Goal: Task Accomplishment & Management: Complete application form

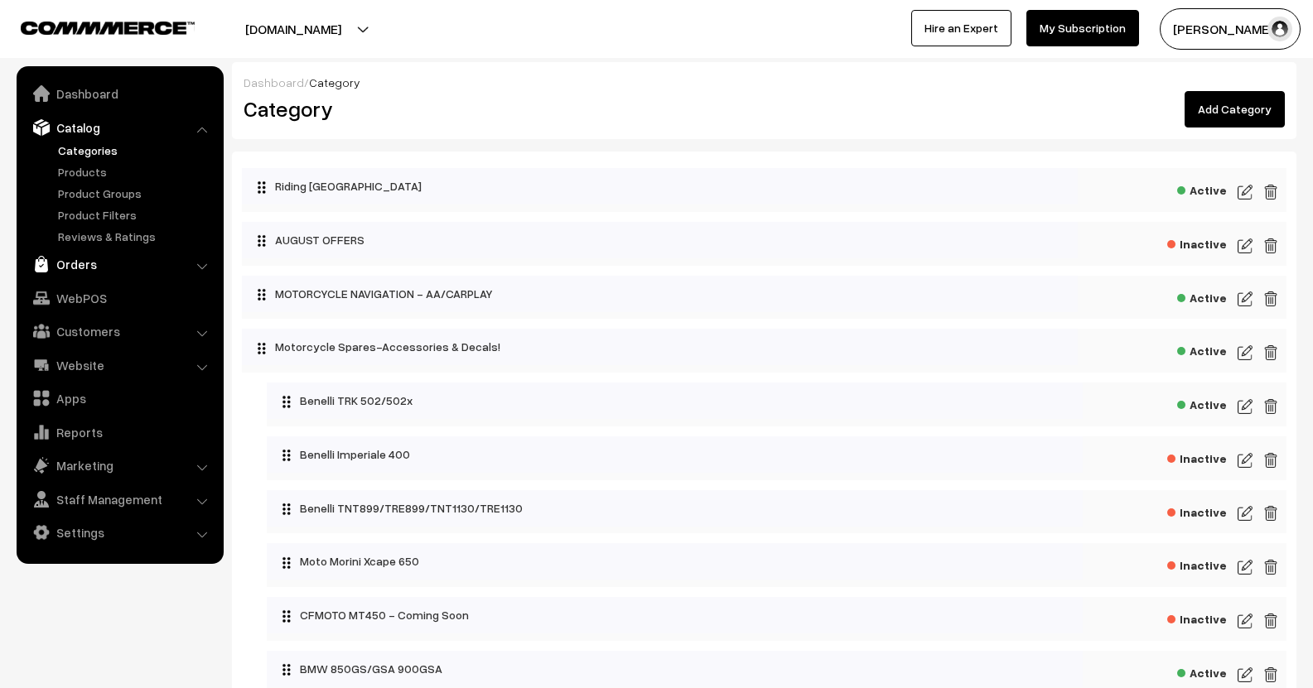
click at [81, 261] on link "Orders" at bounding box center [119, 264] width 197 height 30
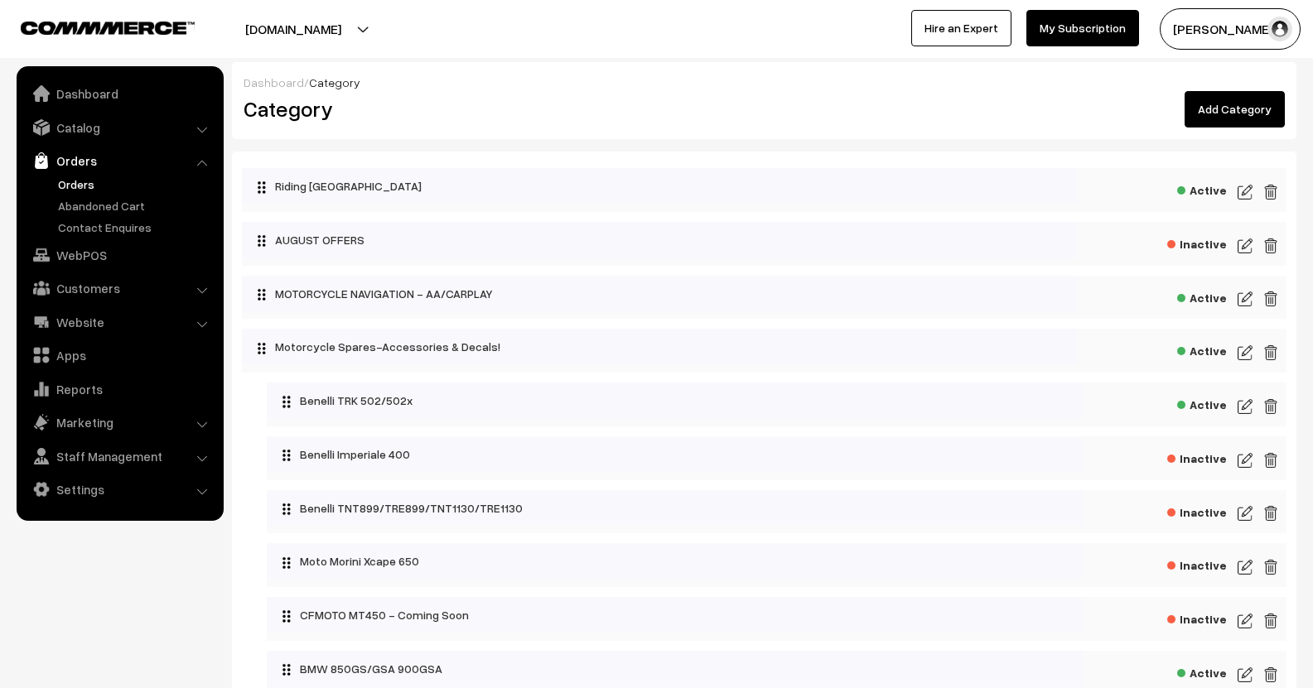
click at [97, 183] on link "Orders" at bounding box center [136, 184] width 164 height 17
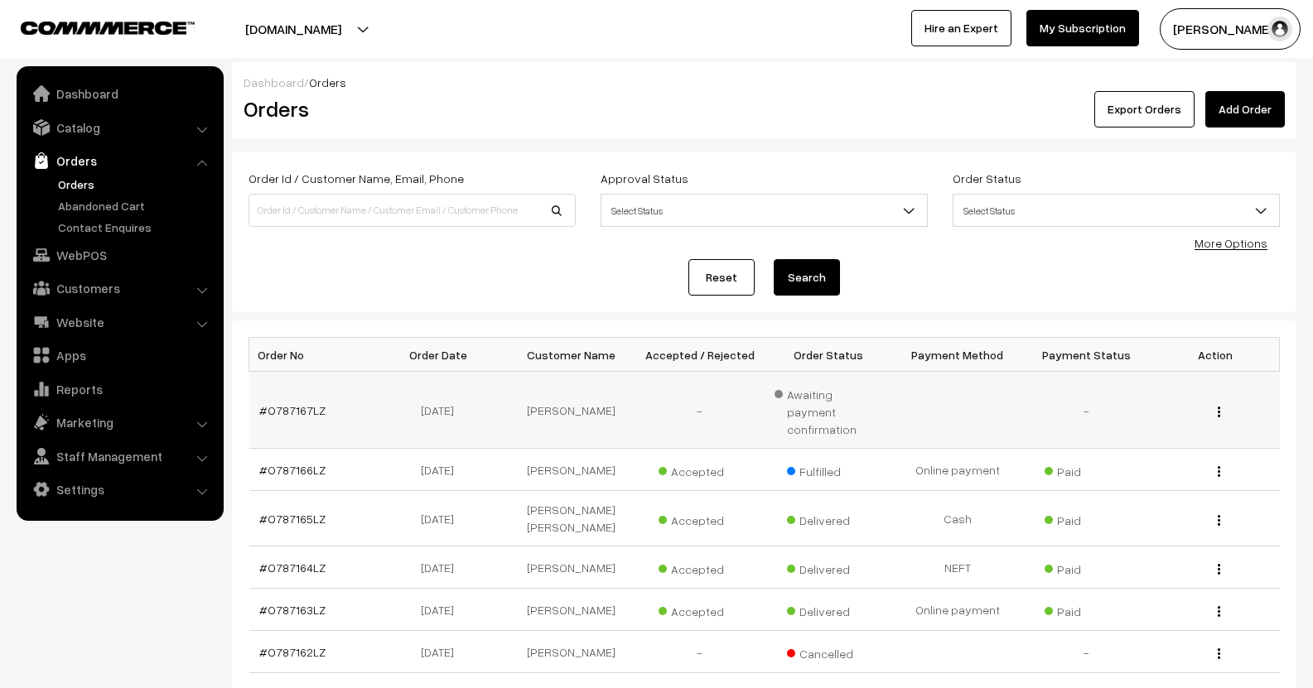
click at [283, 414] on td "#O787167LZ" at bounding box center [313, 410] width 129 height 77
click at [302, 391] on td "#O787167LZ" at bounding box center [313, 410] width 129 height 77
click at [302, 403] on link "#O787167LZ" at bounding box center [292, 410] width 66 height 14
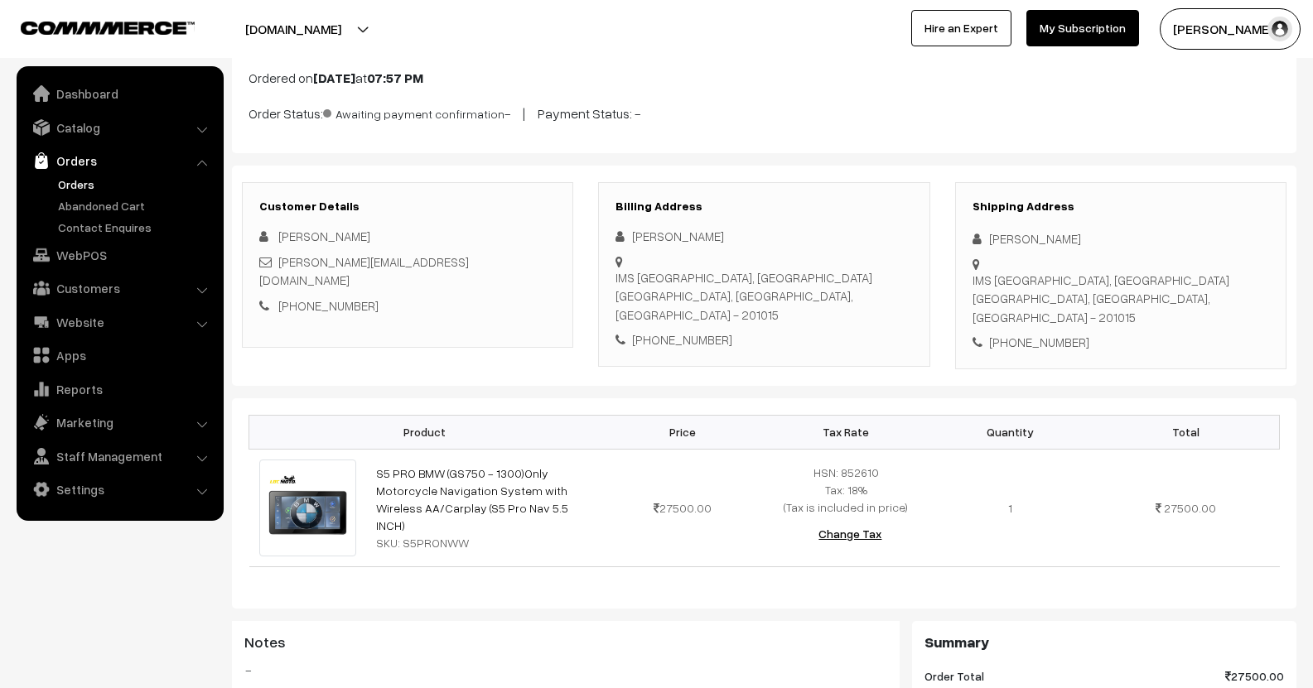
scroll to position [27, 0]
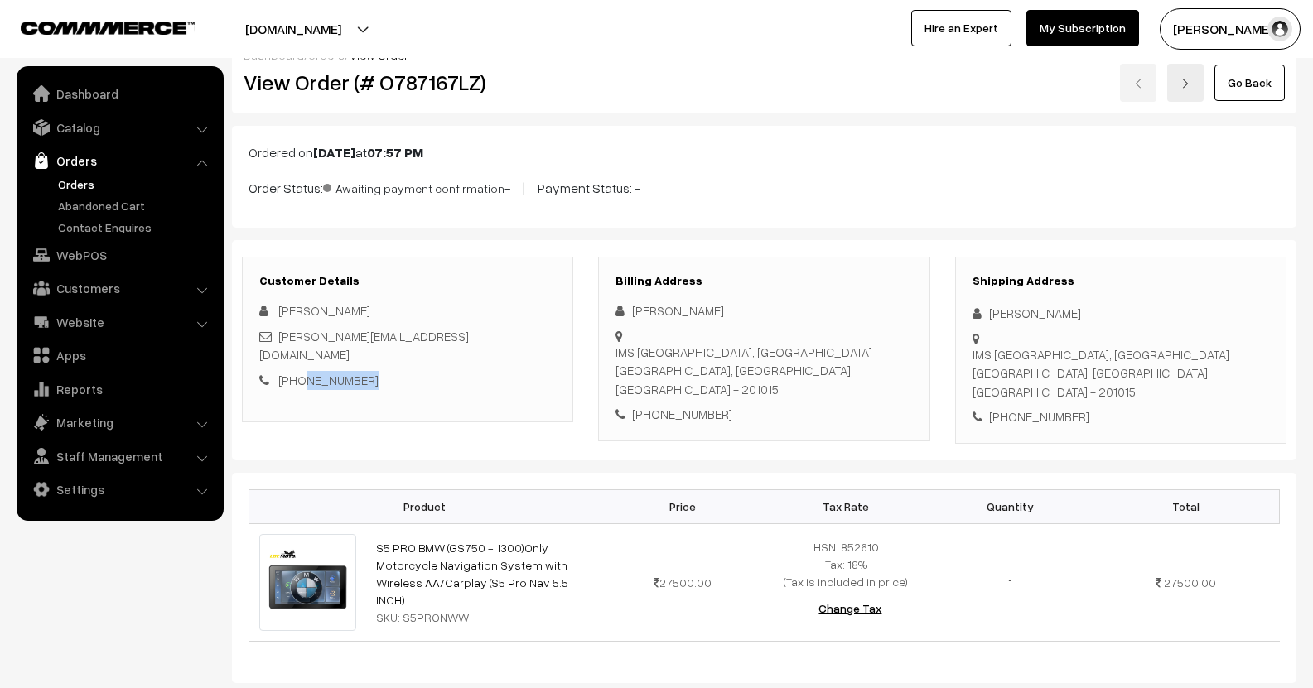
drag, startPoint x: 375, startPoint y: 369, endPoint x: 298, endPoint y: 357, distance: 78.0
click at [298, 371] on div "+91 8700356764" at bounding box center [407, 380] width 297 height 19
copy link "8700356764"
click at [611, 110] on div "Dashboard / orders / View Order View Order (# O787167LZ) Go Back" at bounding box center [764, 74] width 1064 height 79
click at [90, 181] on link "Orders" at bounding box center [136, 184] width 164 height 17
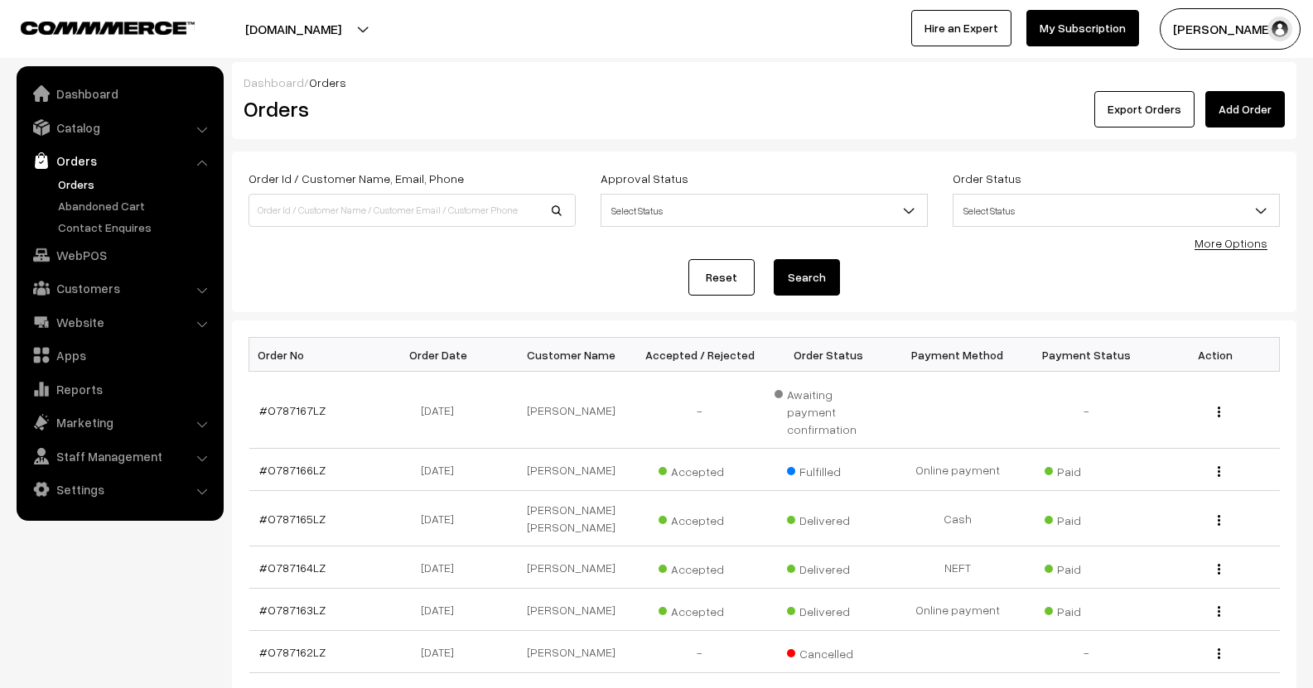
click at [1267, 107] on link "Add Order" at bounding box center [1245, 109] width 80 height 36
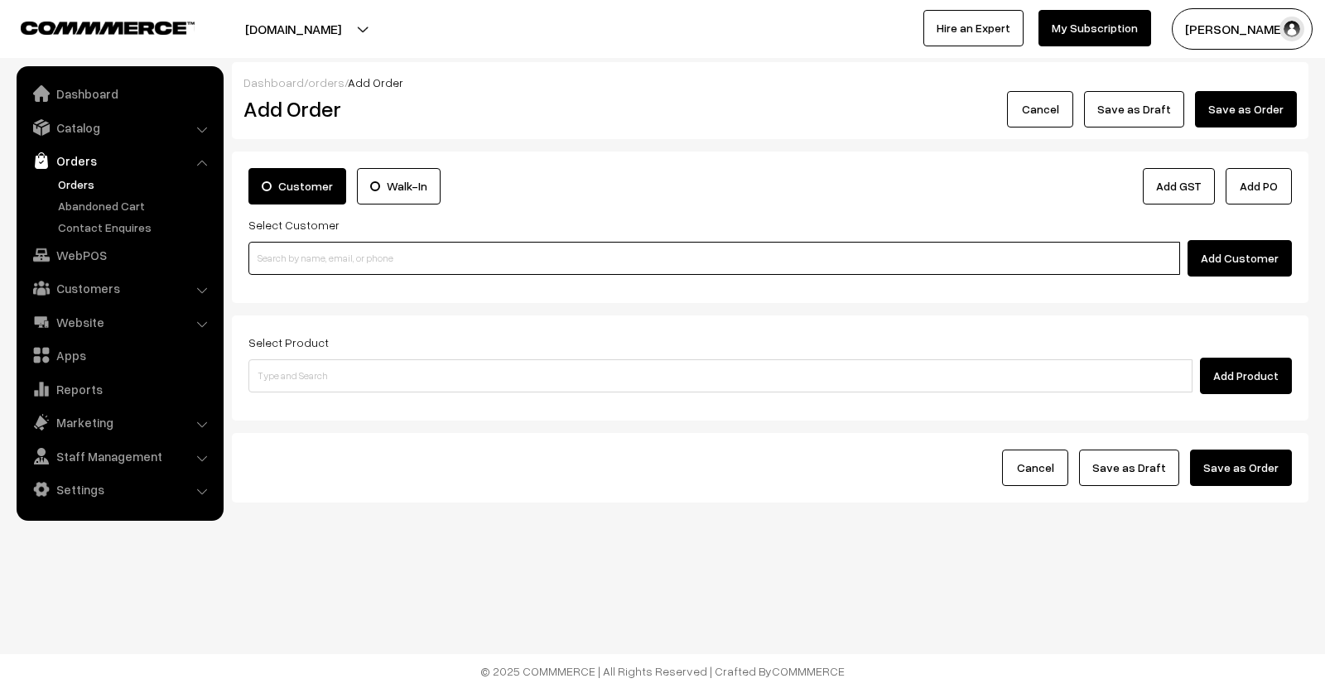
click at [415, 259] on input at bounding box center [715, 258] width 932 height 33
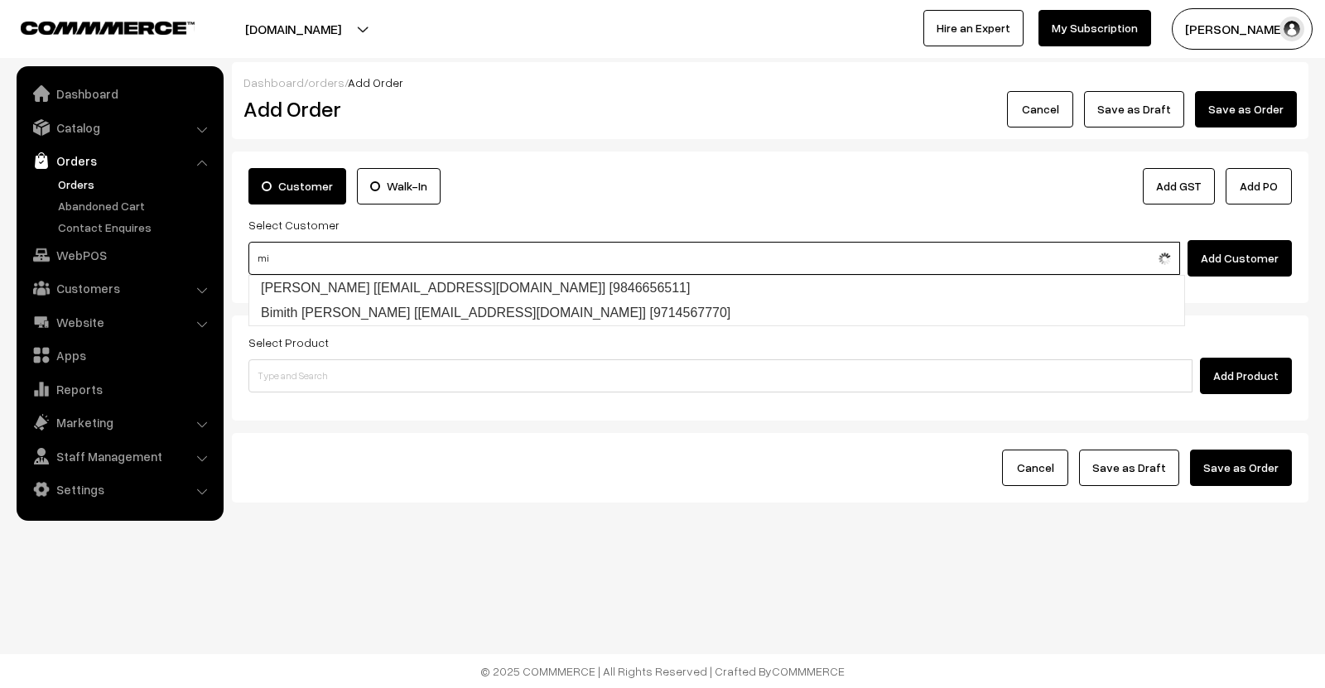
type input "m"
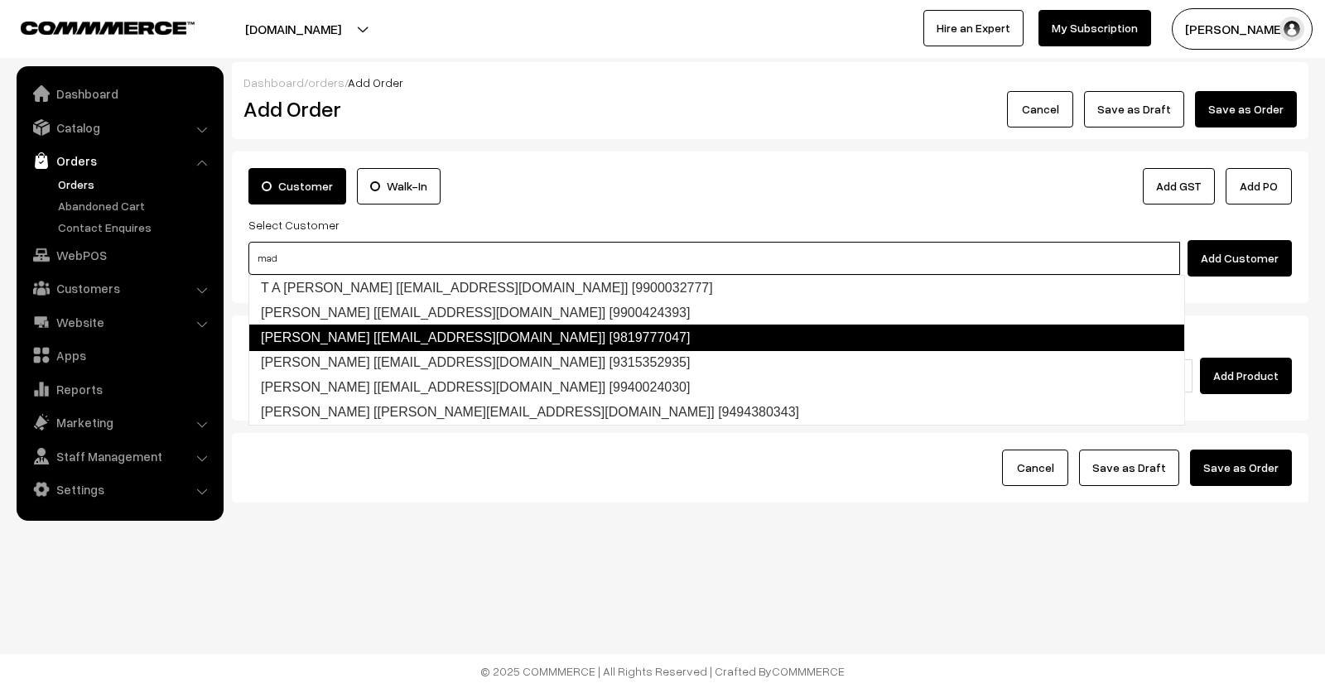
click at [472, 328] on link "Mitul Soni [madbikemumbai@gmail.com] [9819777047]" at bounding box center [717, 338] width 937 height 27
type input "mad"
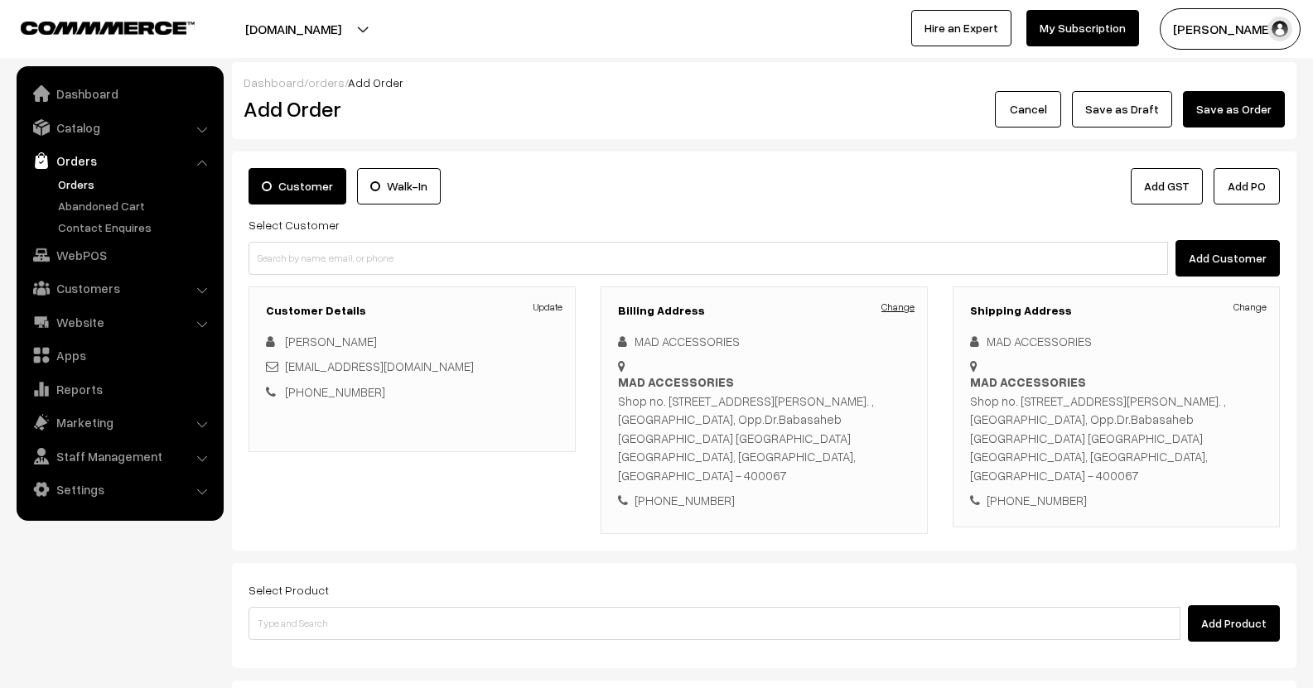
click at [906, 310] on link "Change" at bounding box center [897, 307] width 33 height 15
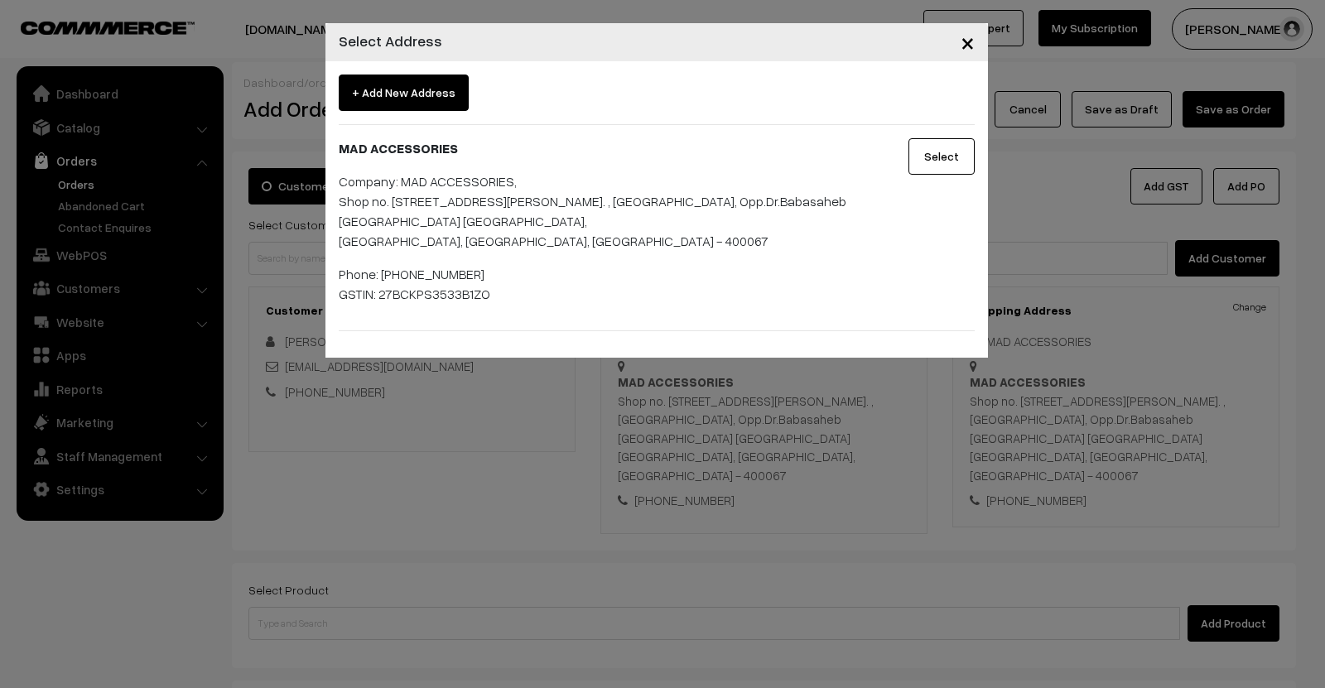
click at [933, 178] on div "Select" at bounding box center [932, 227] width 110 height 179
click at [945, 147] on button "Select" at bounding box center [942, 156] width 66 height 36
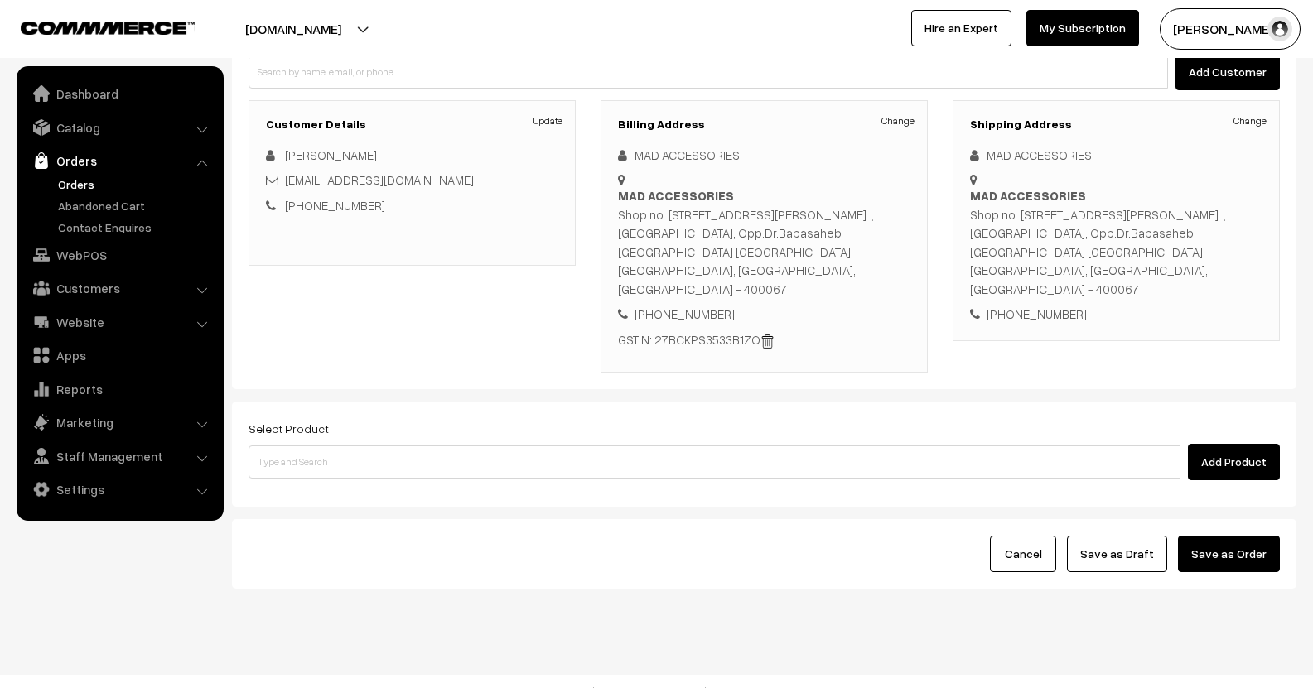
scroll to position [189, 0]
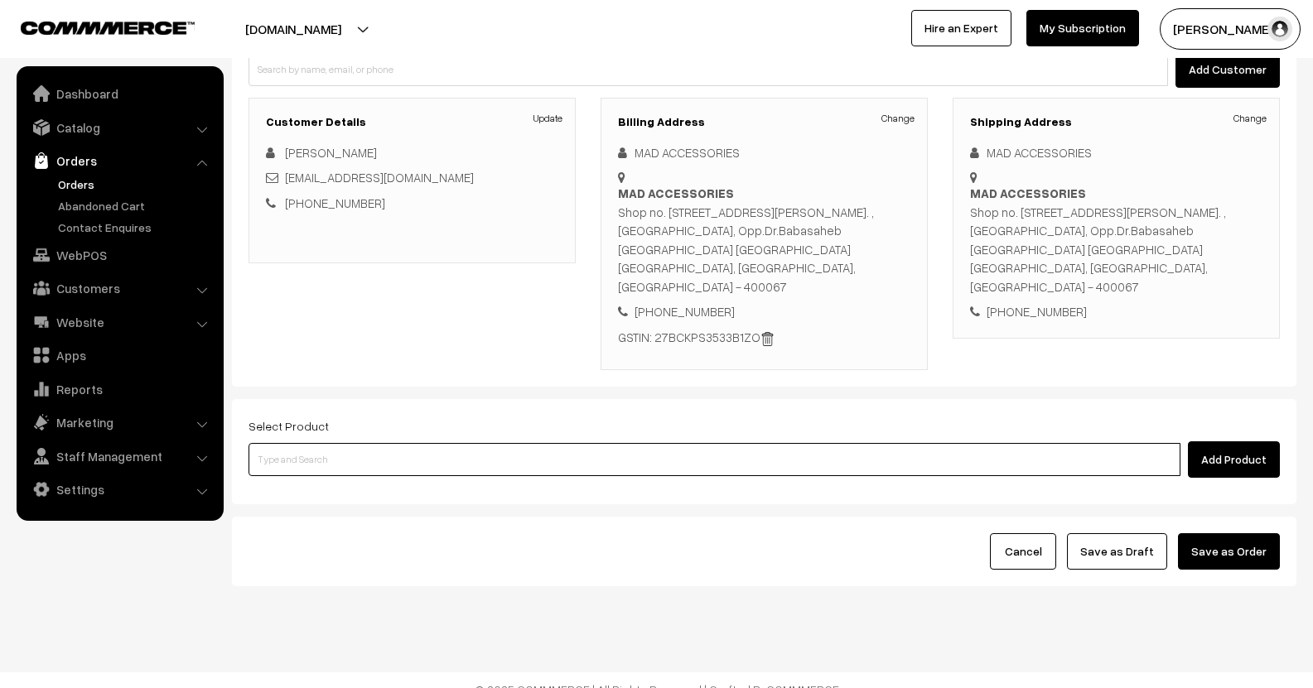
click at [517, 443] on input at bounding box center [715, 459] width 932 height 33
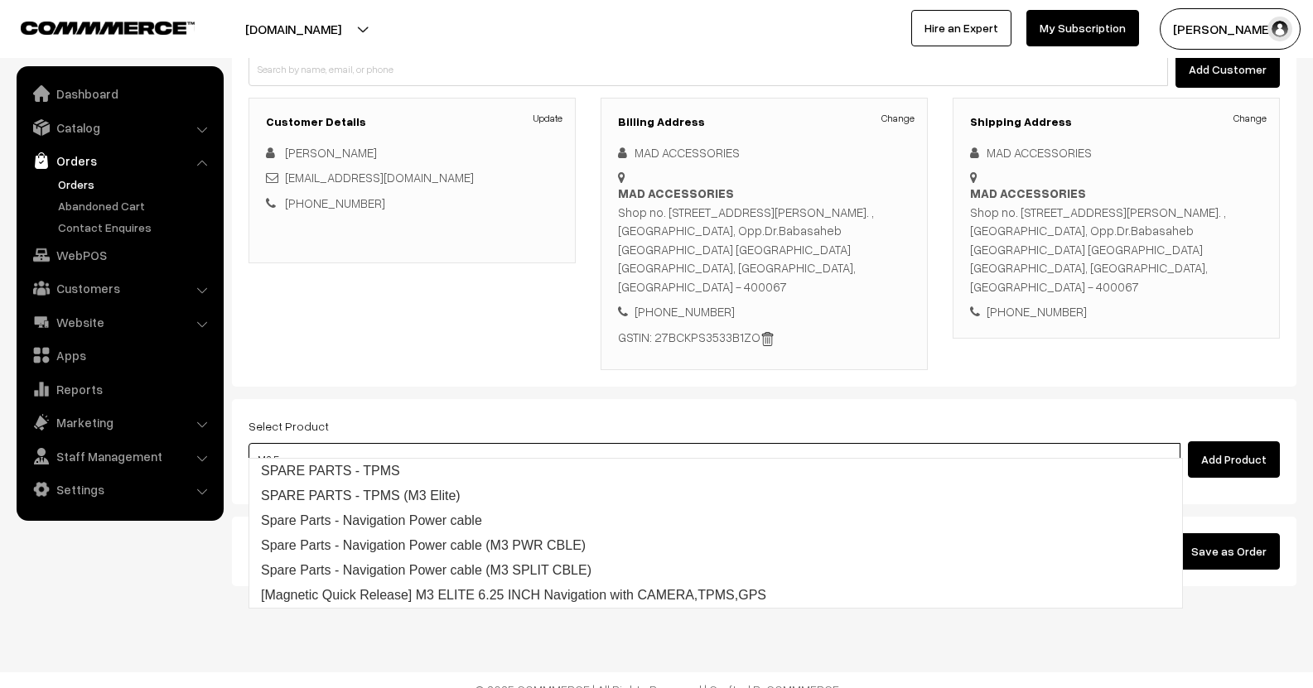
type input "M3 El"
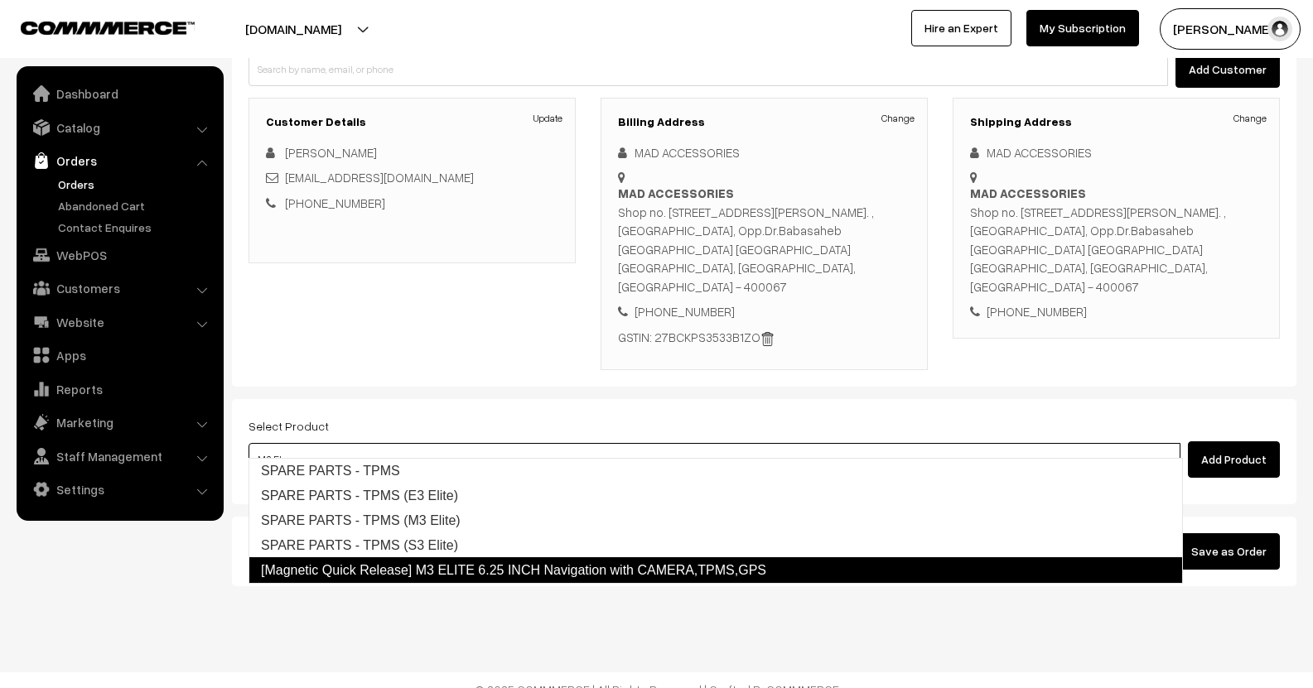
click at [527, 570] on link "[Magnetic Quick Release] M3 ELITE 6.25 INCH Navigation with CAMERA,TPMS,GPS" at bounding box center [716, 571] width 934 height 27
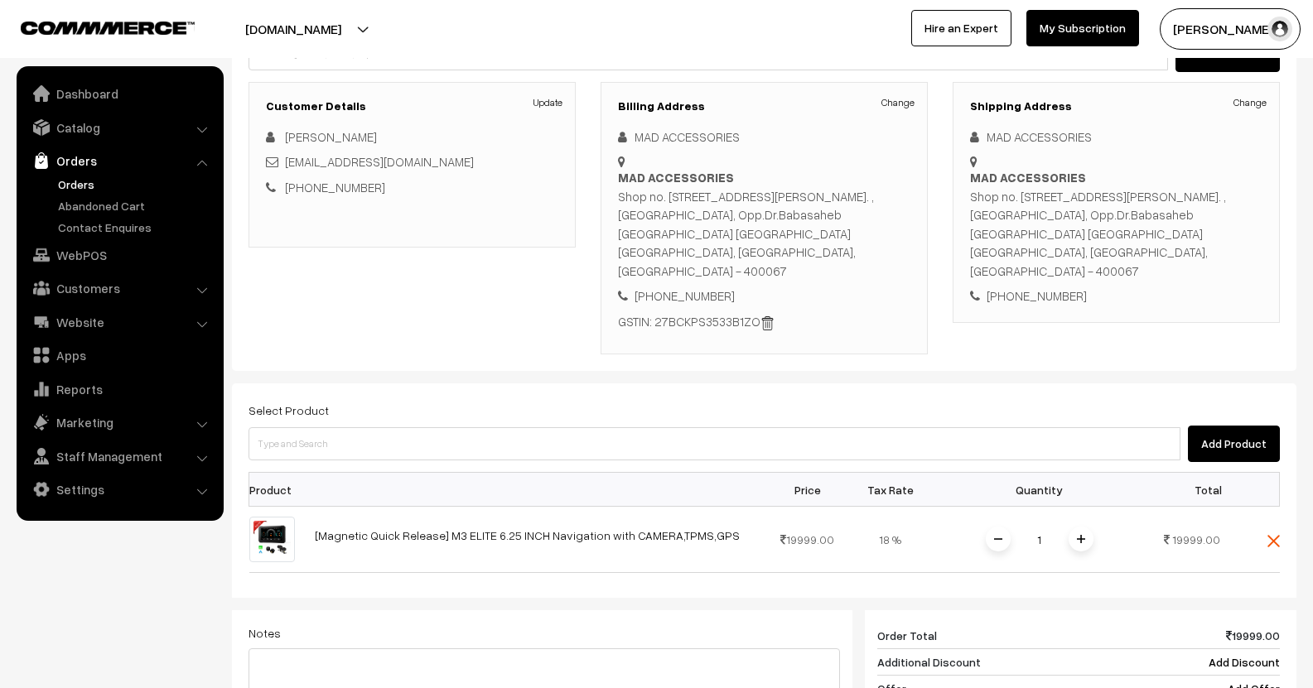
scroll to position [272, 0]
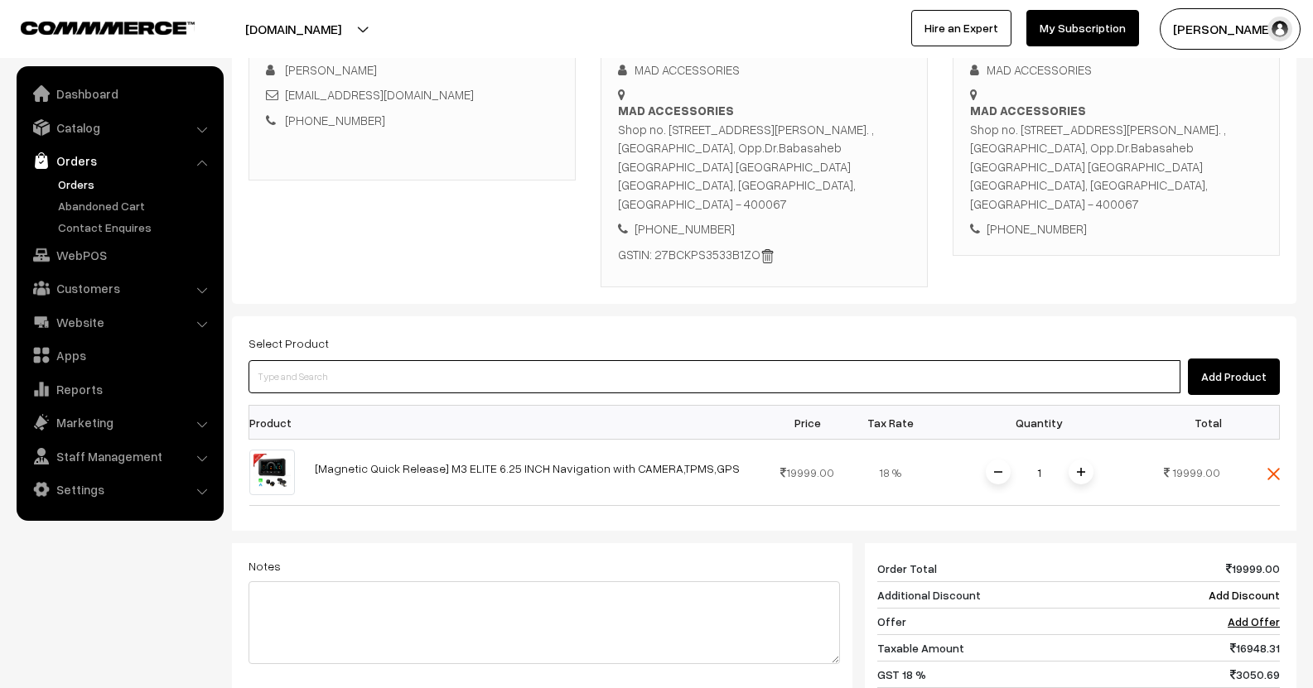
click at [436, 360] on input at bounding box center [715, 376] width 932 height 33
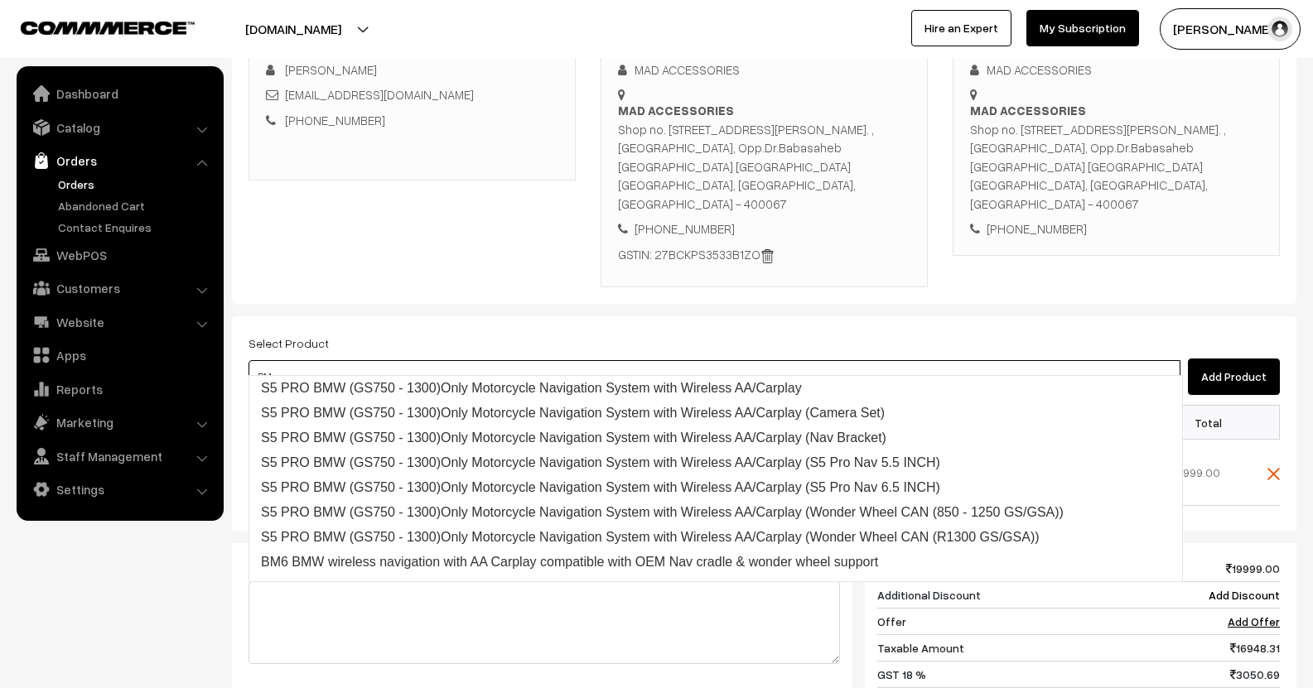
type input "BM6"
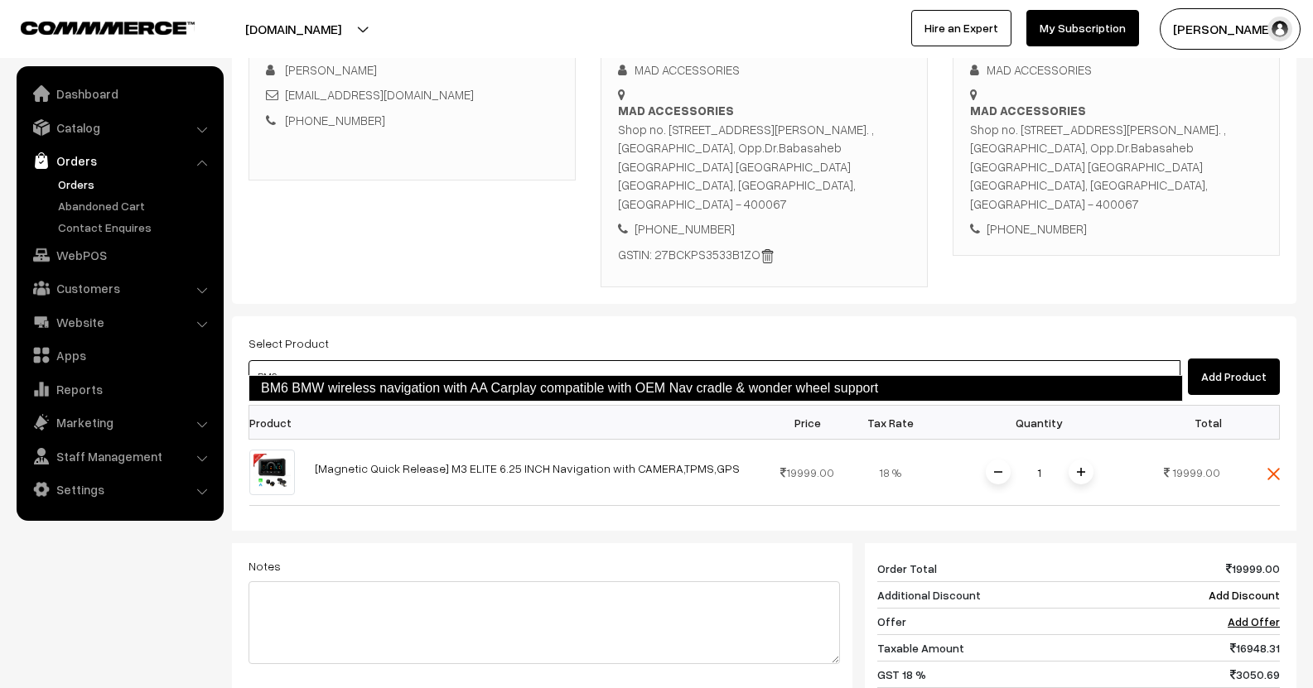
click at [473, 379] on link "BM6 BMW wireless navigation with AA Carplay compatible with OEM Nav cradle & wo…" at bounding box center [716, 388] width 934 height 27
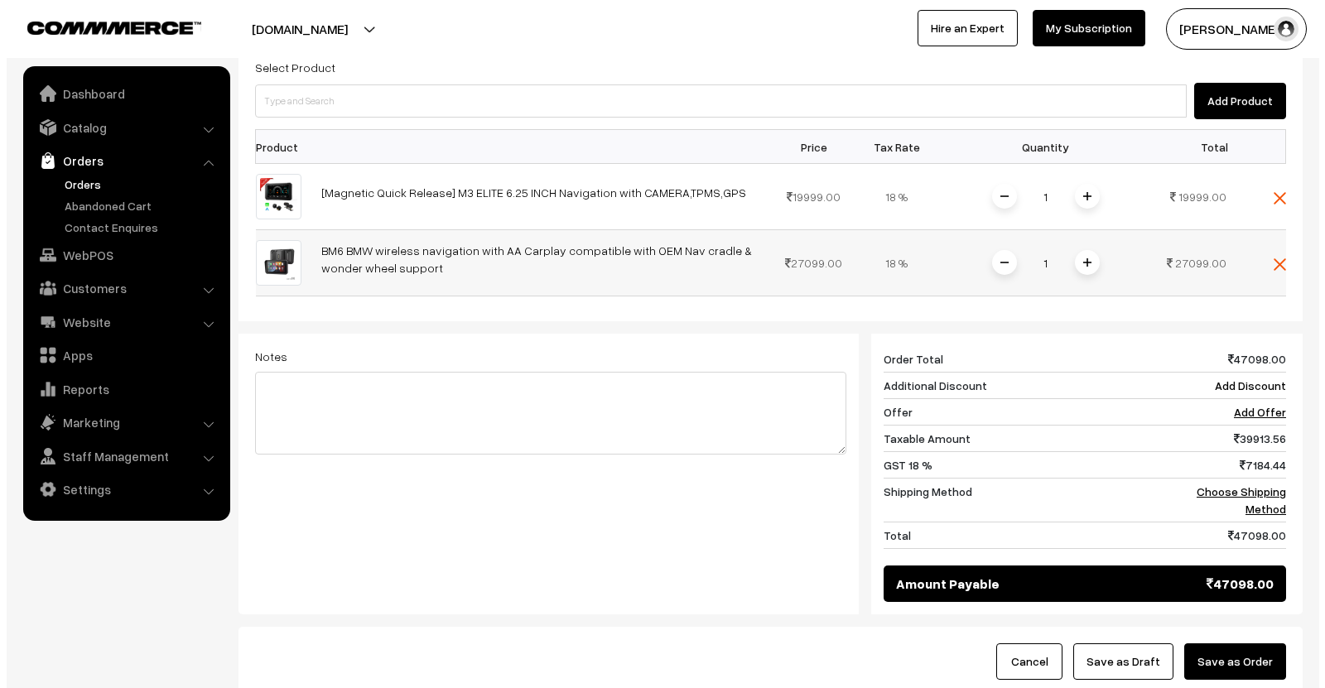
scroll to position [603, 0]
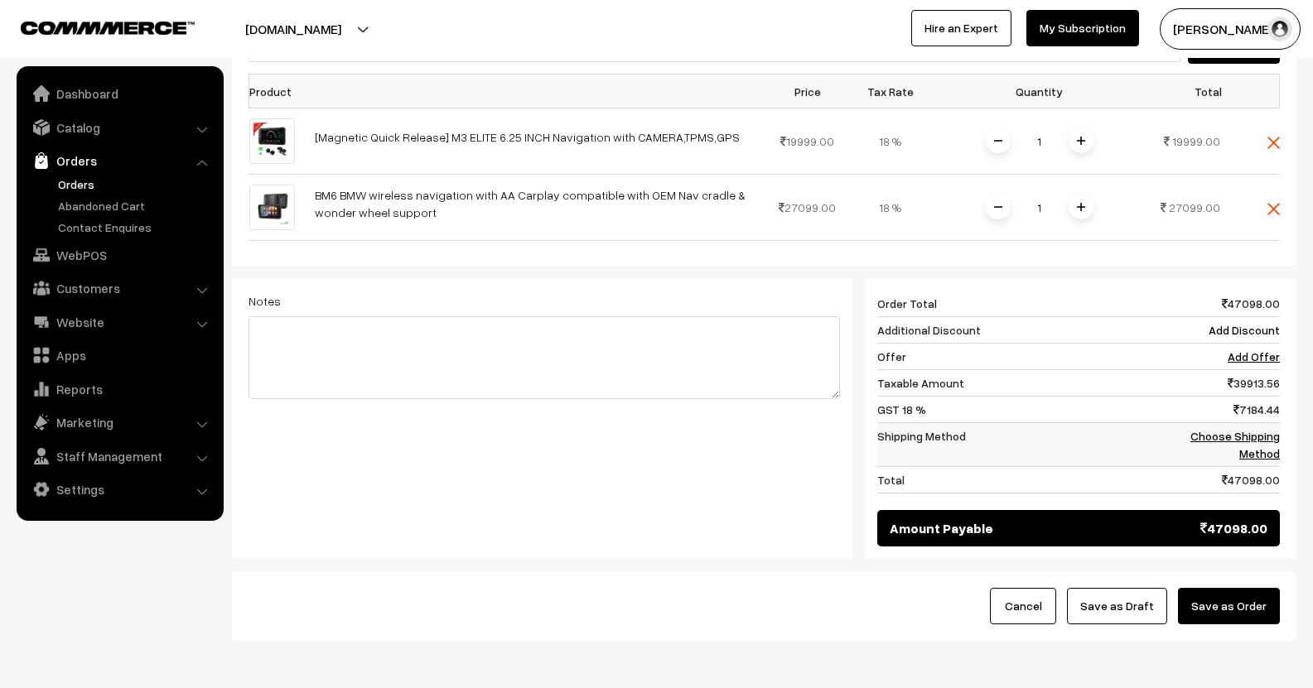
click at [1207, 423] on td "Choose Shipping Method" at bounding box center [1215, 445] width 129 height 44
click at [1210, 429] on link "Choose Shipping Method" at bounding box center [1234, 444] width 89 height 31
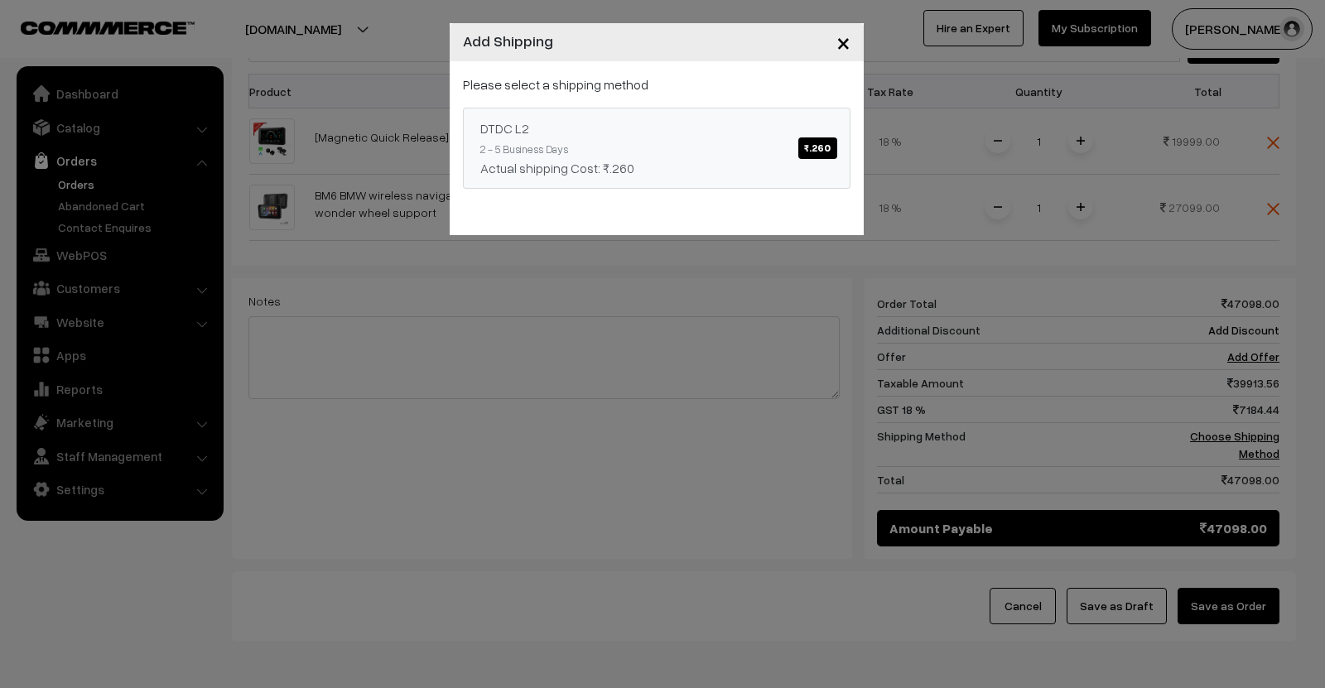
click at [818, 151] on span "₹.260" at bounding box center [818, 149] width 38 height 22
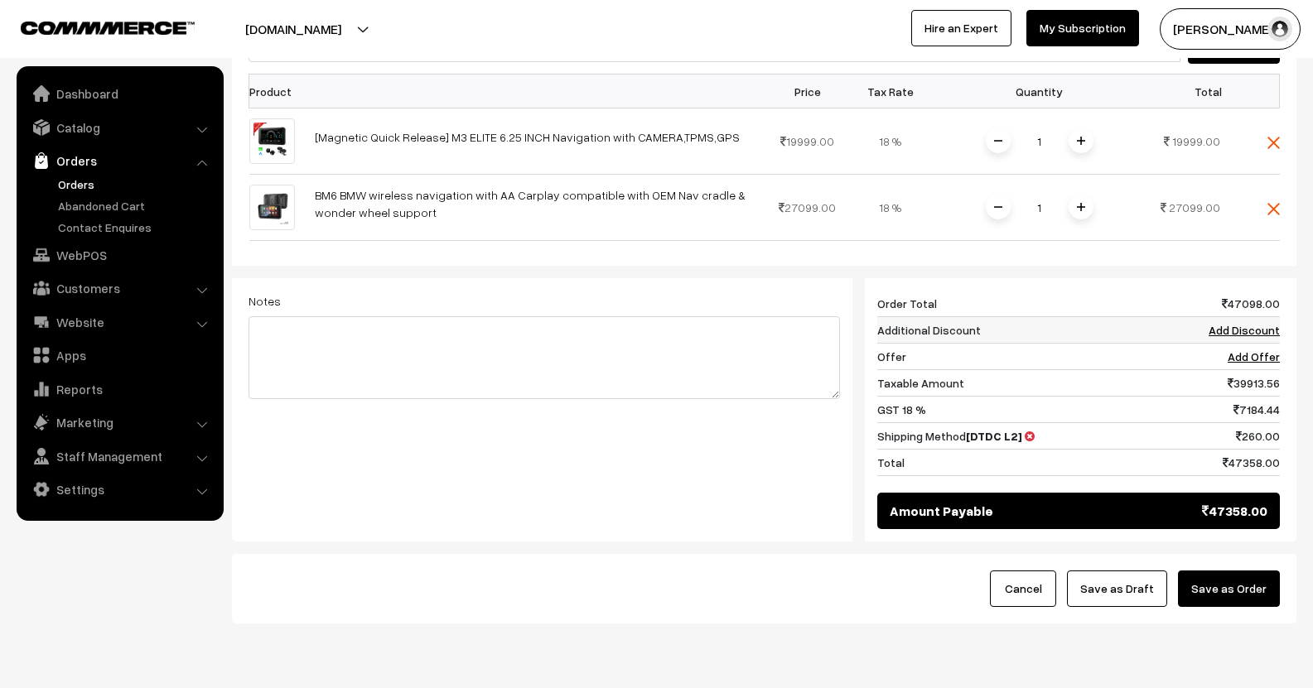
click at [1238, 323] on link "Add Discount" at bounding box center [1244, 330] width 71 height 14
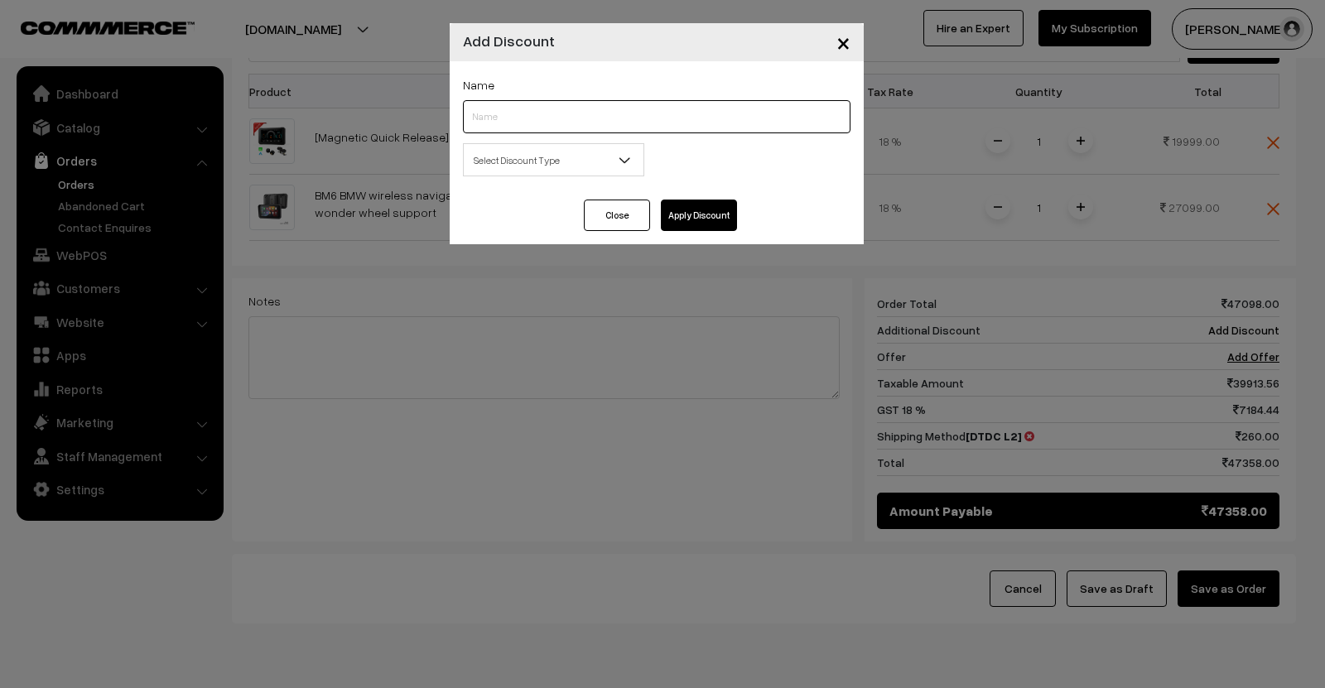
click at [608, 111] on input "text" at bounding box center [657, 116] width 388 height 33
type input "B2B"
click at [577, 165] on span "Select Discount Type" at bounding box center [554, 160] width 180 height 29
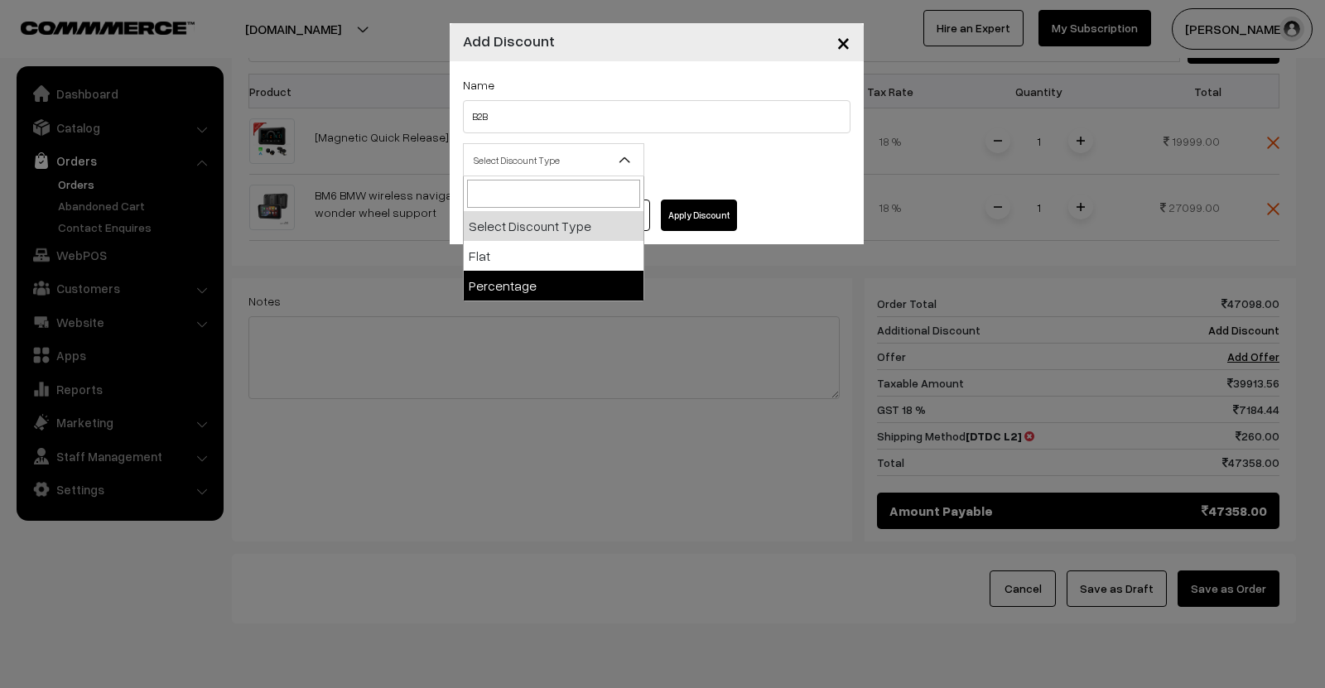
select select "percentage"
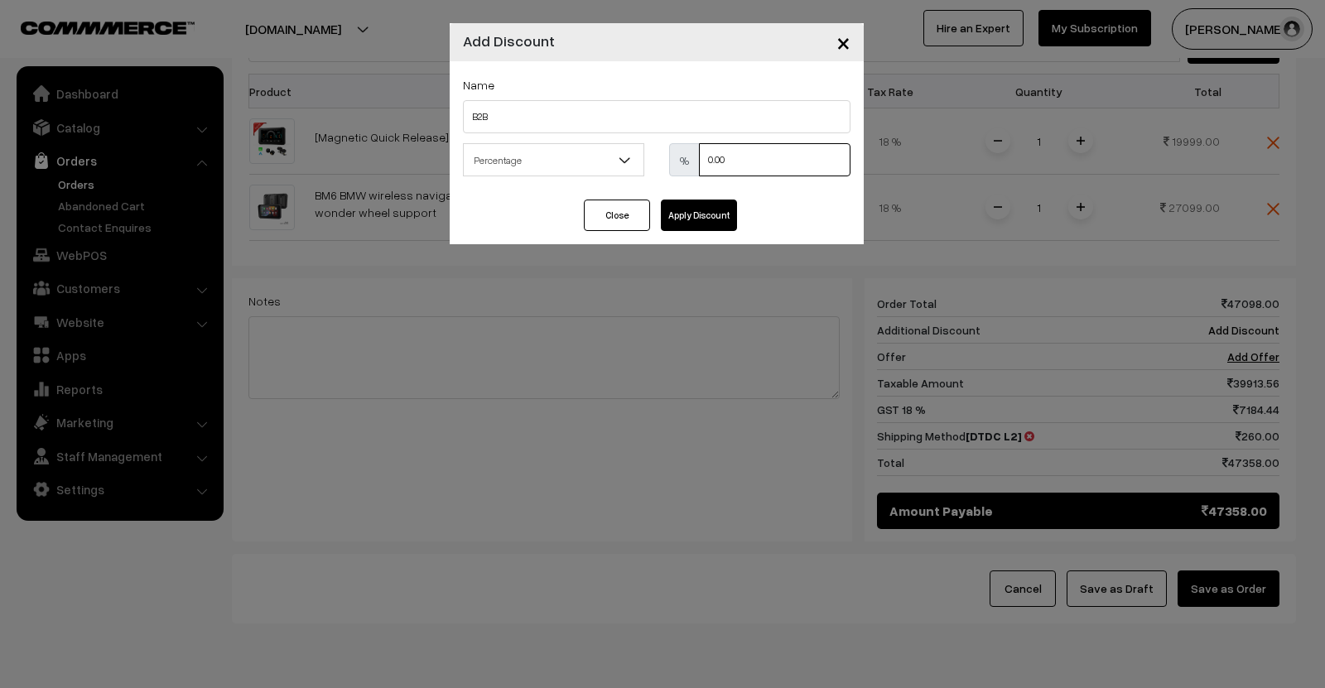
drag, startPoint x: 761, startPoint y: 146, endPoint x: 674, endPoint y: 151, distance: 87.1
click at [674, 151] on div "% 0.00" at bounding box center [759, 159] width 181 height 33
type input "25"
click at [709, 224] on button "Apply Discount" at bounding box center [699, 215] width 76 height 31
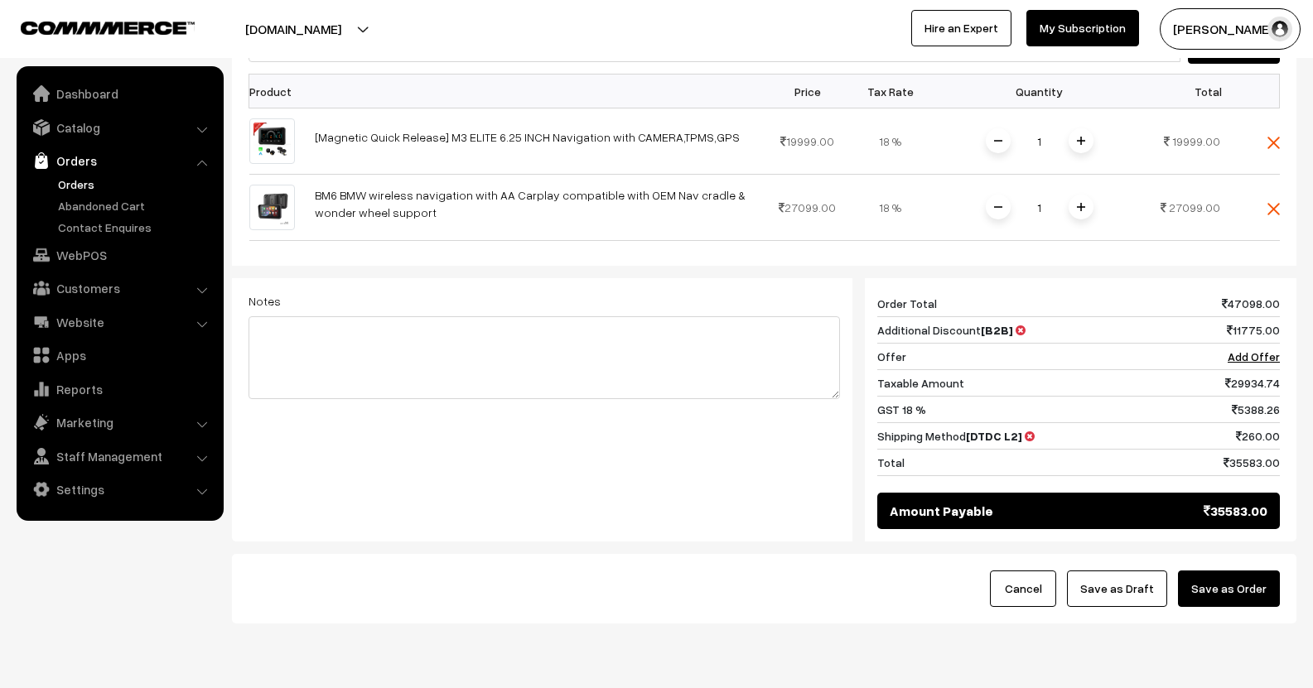
click at [1252, 571] on button "Save as Order" at bounding box center [1229, 589] width 102 height 36
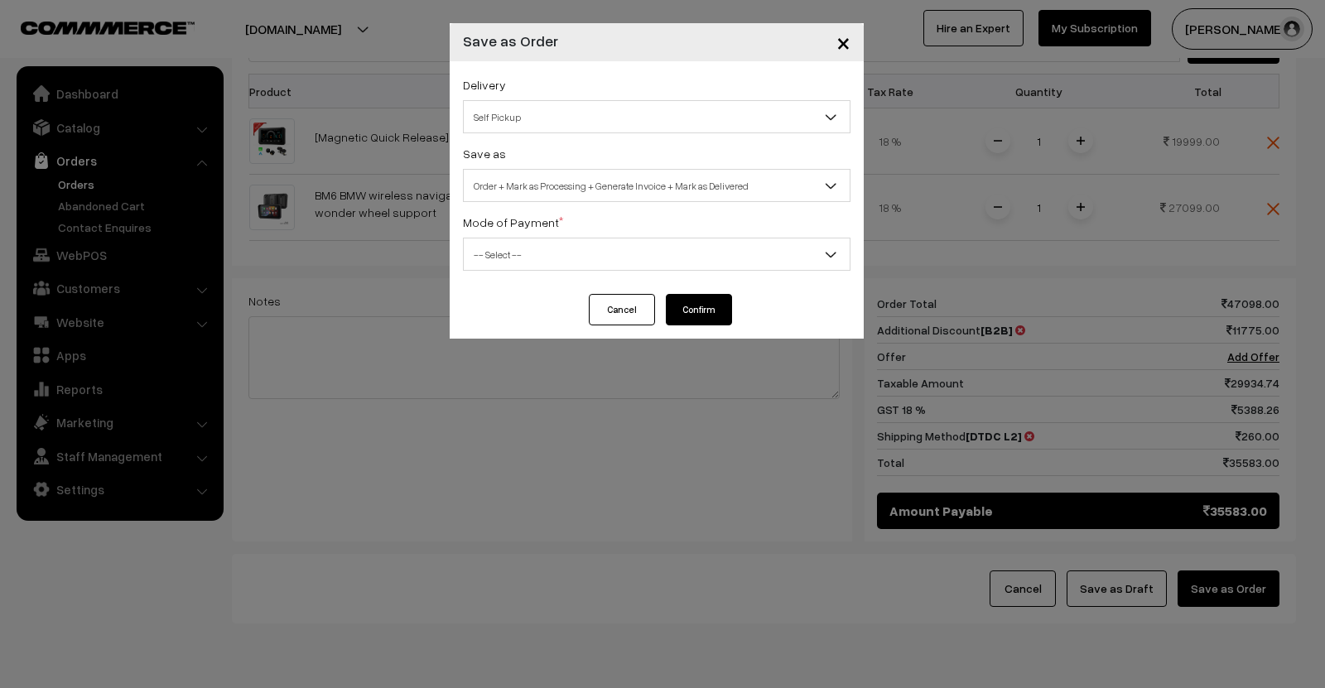
click at [583, 104] on span "Self Pickup" at bounding box center [657, 117] width 386 height 29
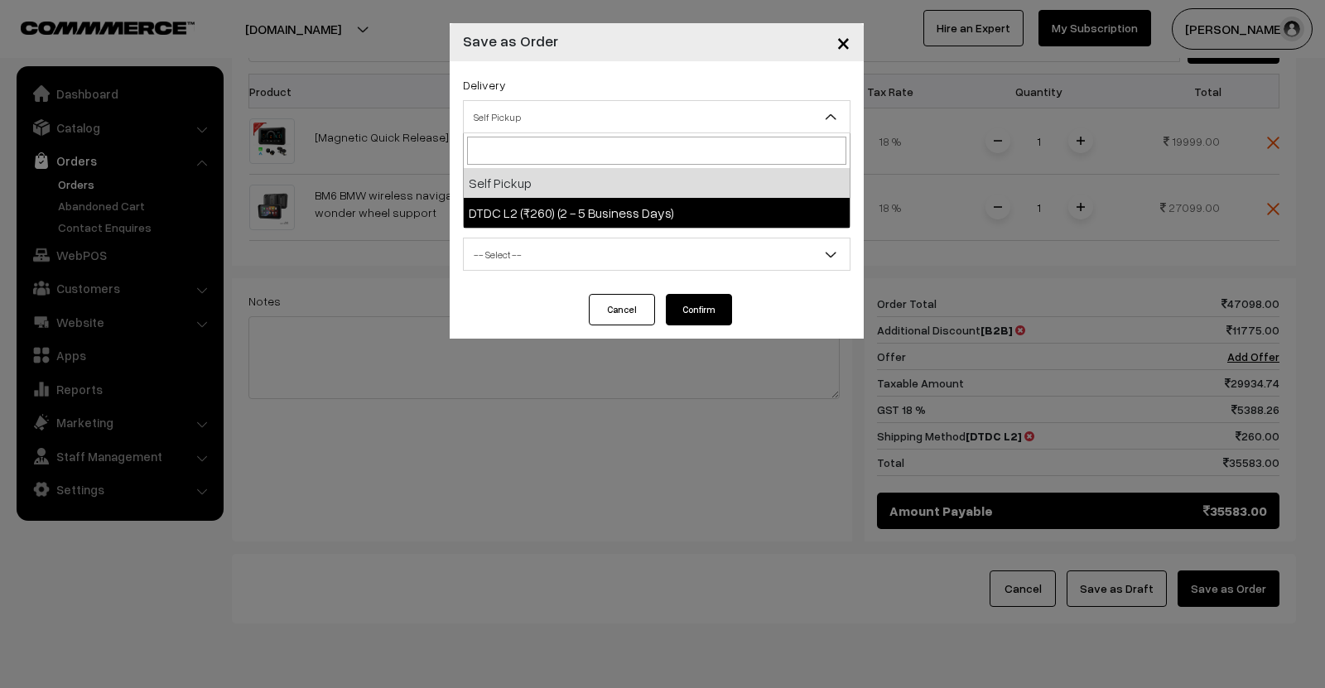
select select "DL1"
select select "3"
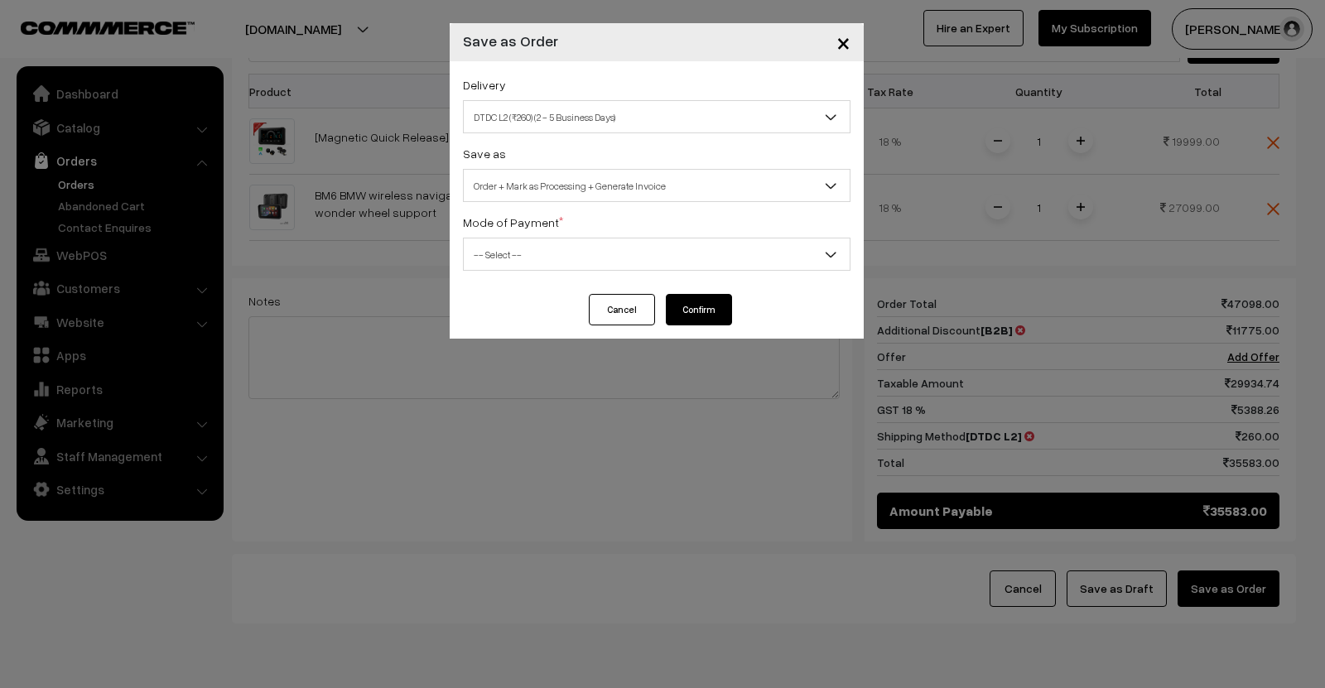
click at [572, 250] on span "-- Select --" at bounding box center [657, 254] width 386 height 29
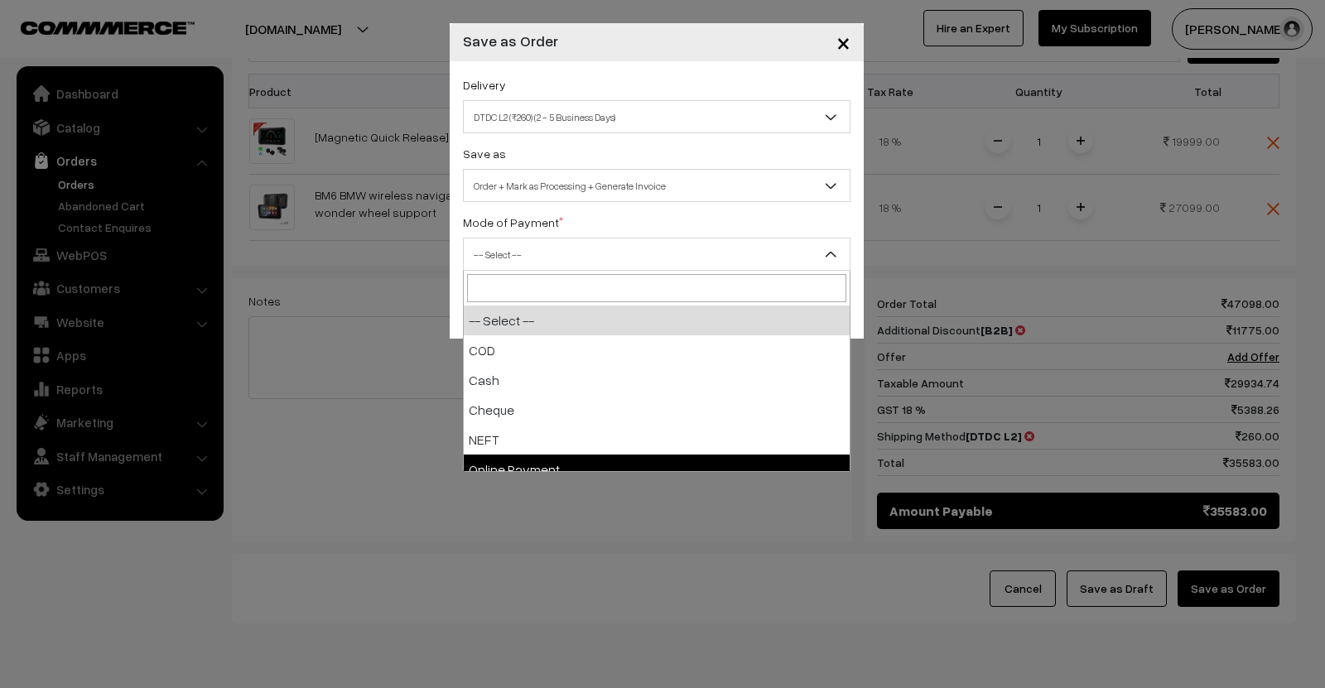
select select "5"
checkbox input "true"
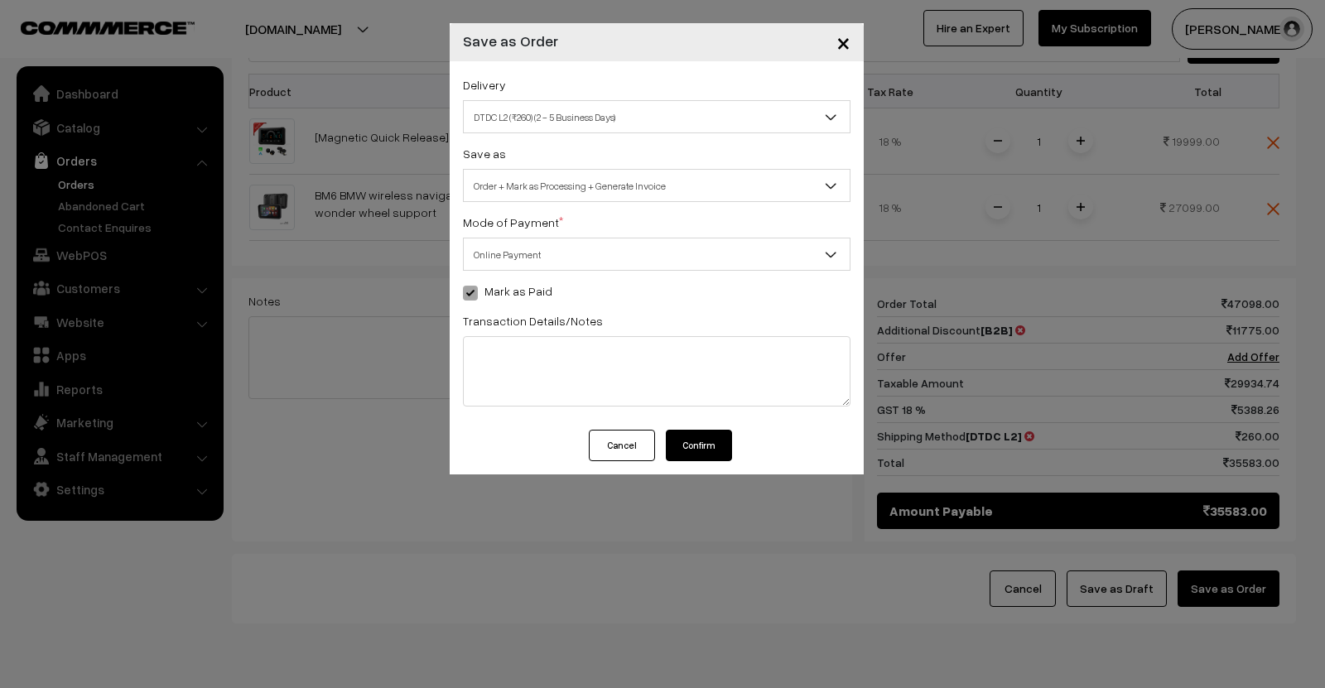
click at [707, 452] on button "Confirm" at bounding box center [699, 445] width 66 height 31
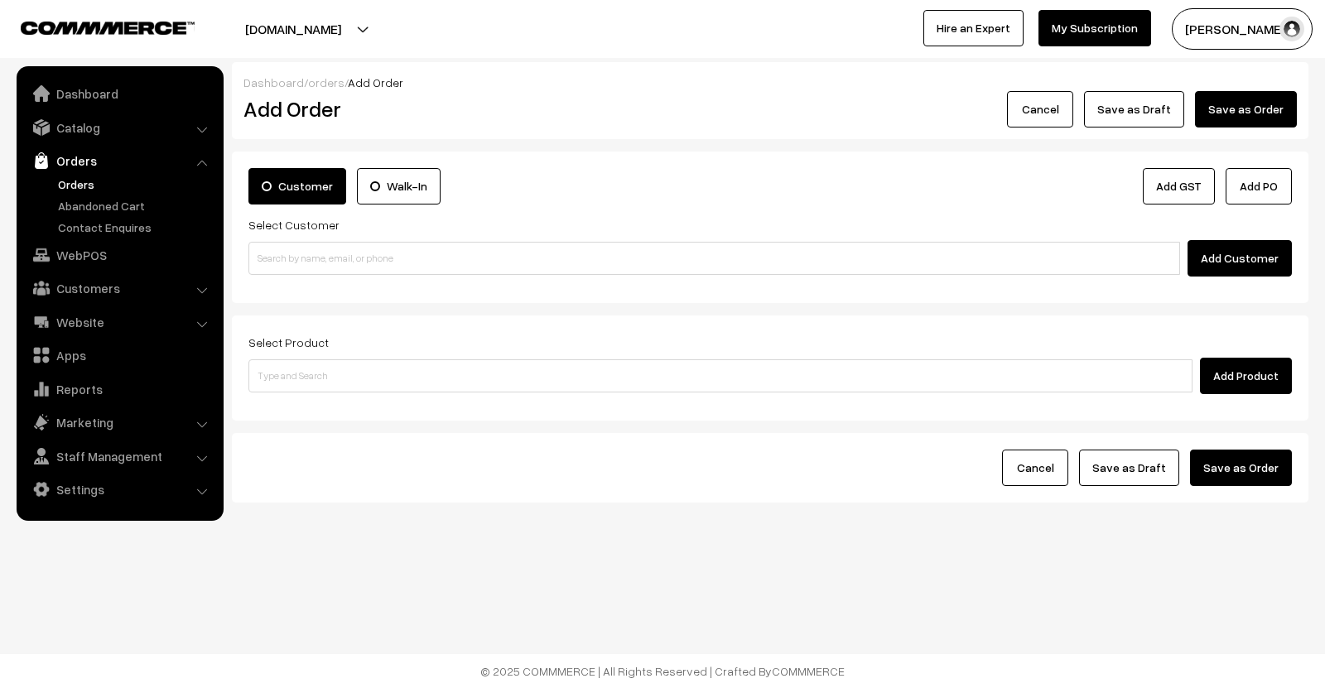
drag, startPoint x: 0, startPoint y: 0, endPoint x: 76, endPoint y: 180, distance: 195.2
click at [76, 180] on link "Orders" at bounding box center [136, 184] width 164 height 17
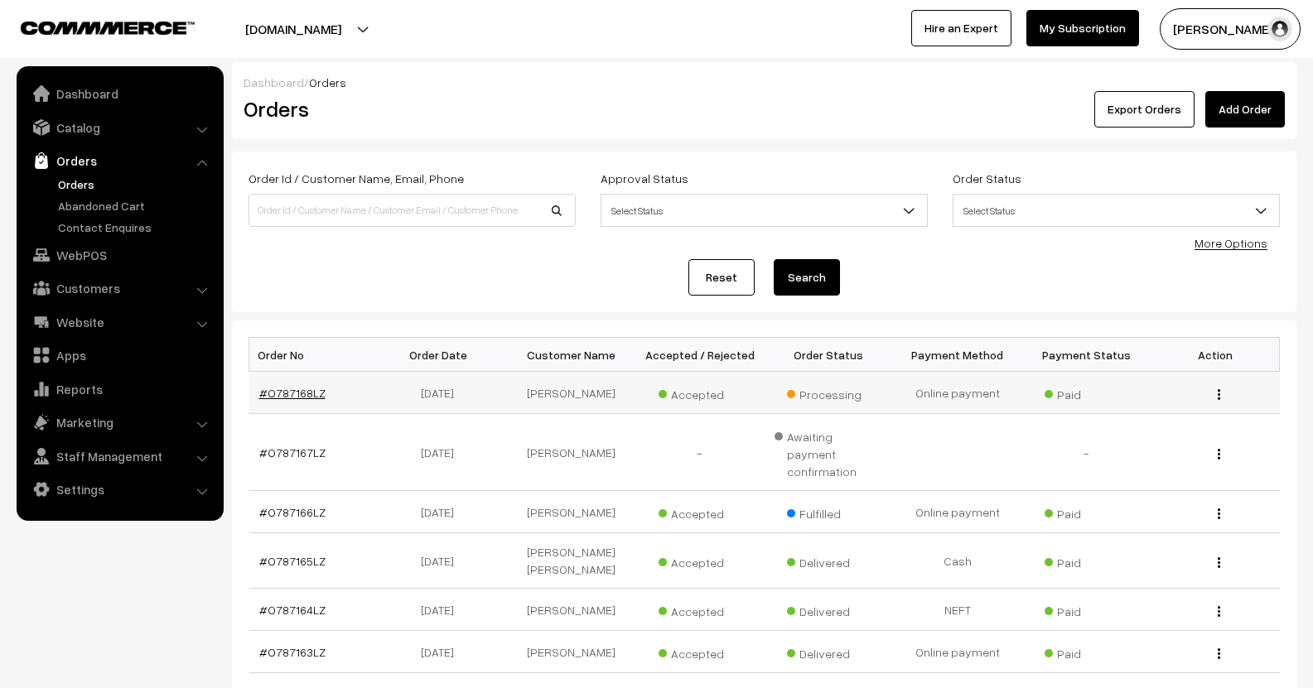
click at [272, 390] on link "#O787168LZ" at bounding box center [292, 393] width 66 height 14
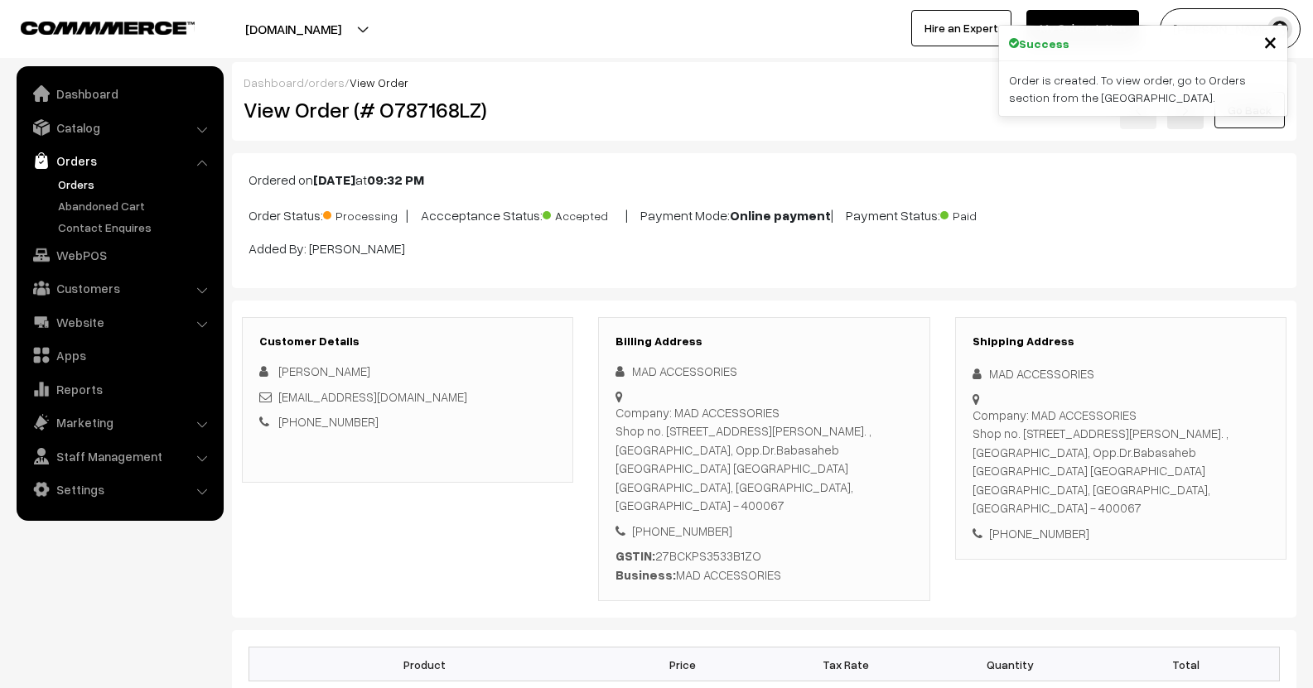
scroll to position [1160, 0]
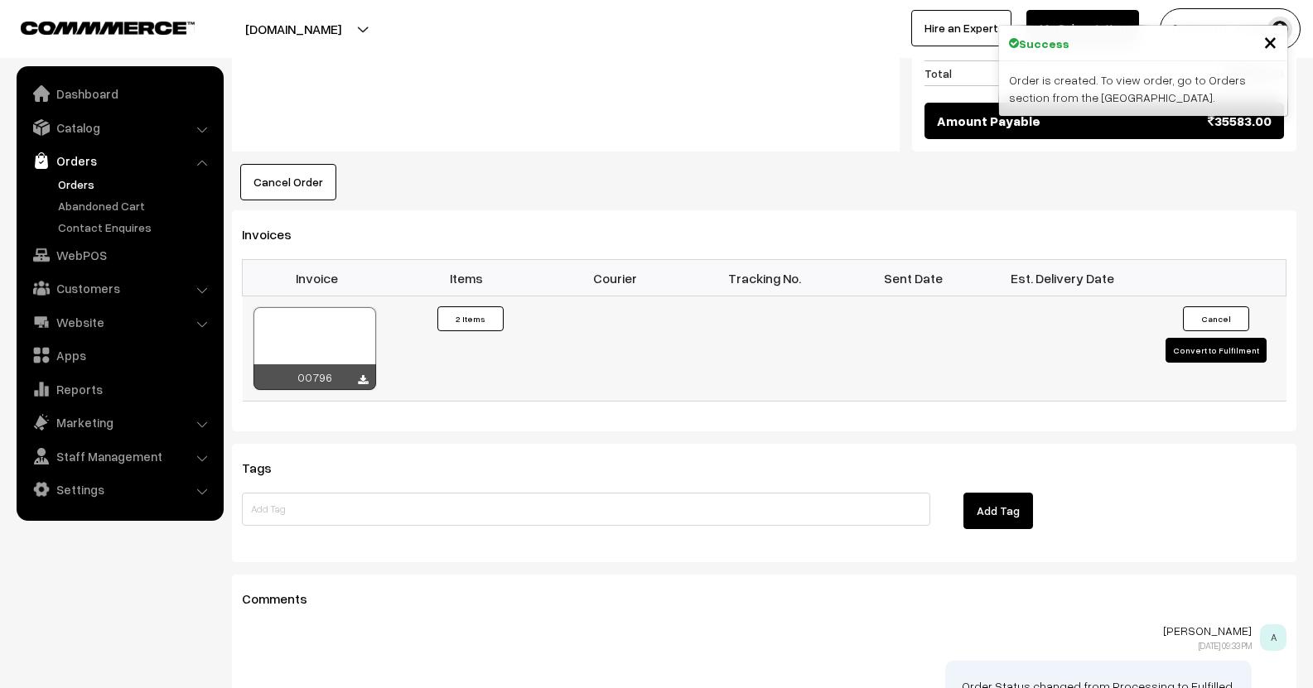
click at [360, 373] on div at bounding box center [363, 381] width 10 height 17
click at [360, 375] on icon at bounding box center [363, 380] width 10 height 11
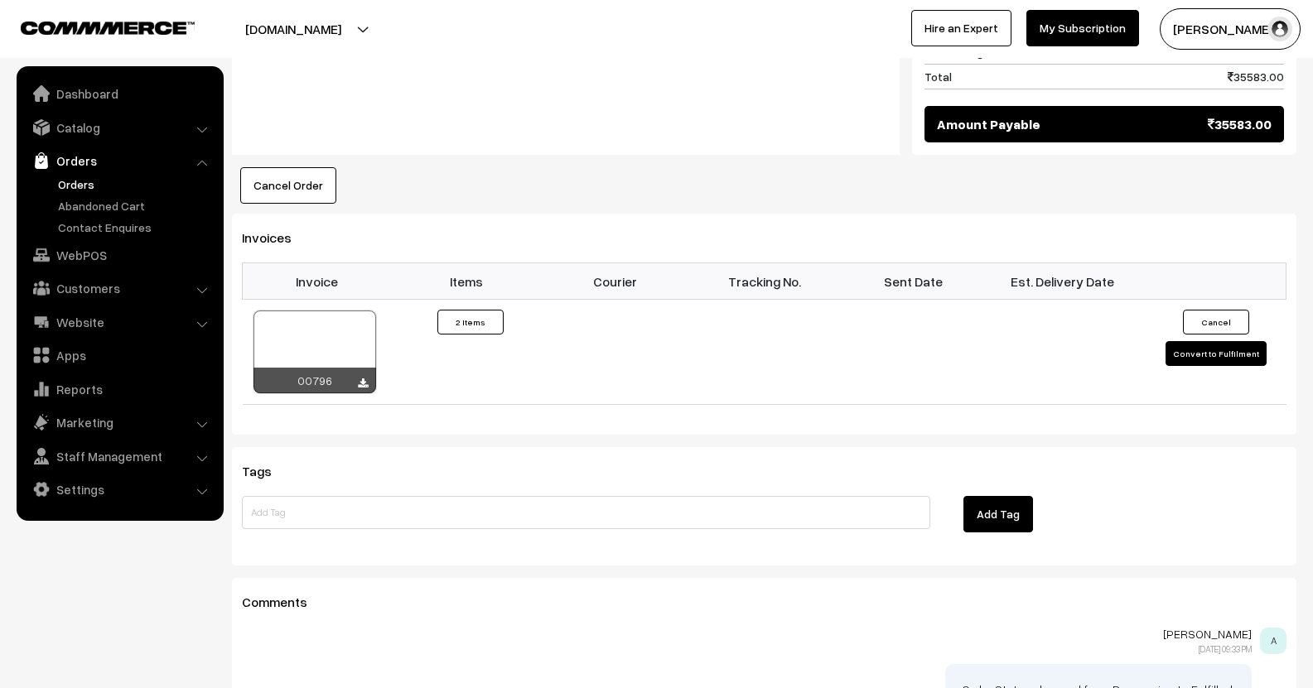
click at [860, 447] on div "Tags Add Tag" at bounding box center [764, 506] width 1064 height 118
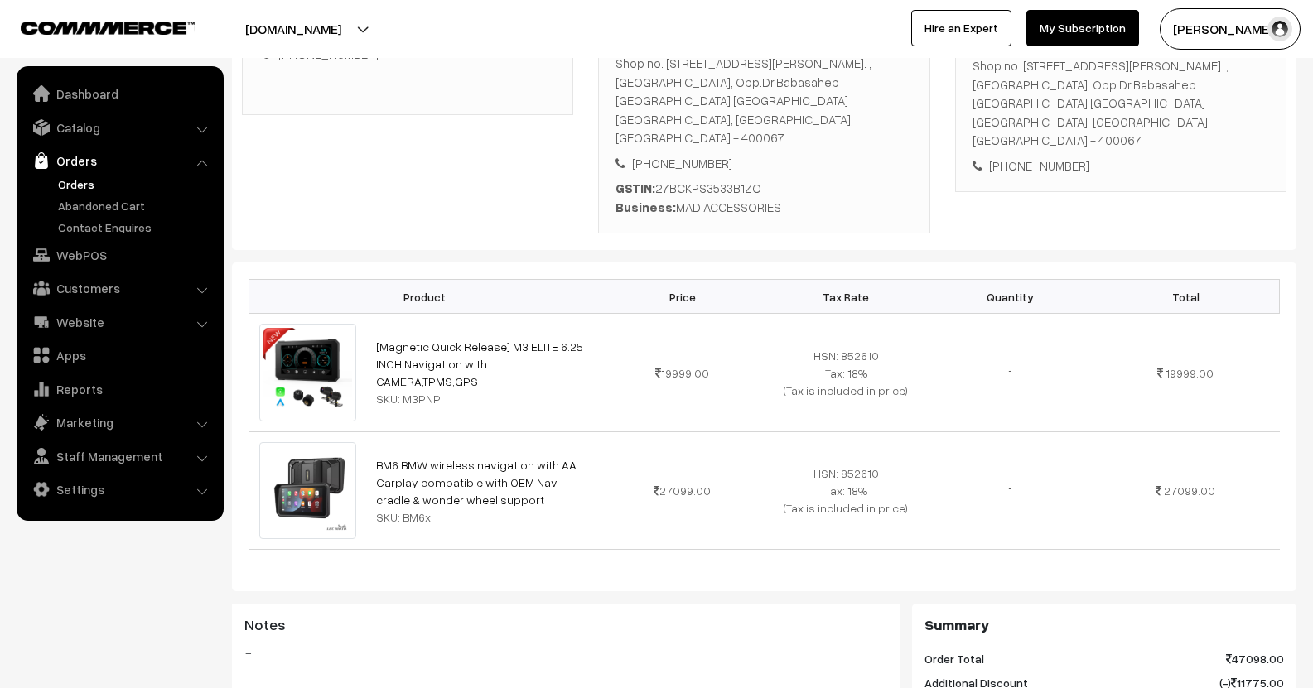
scroll to position [0, 0]
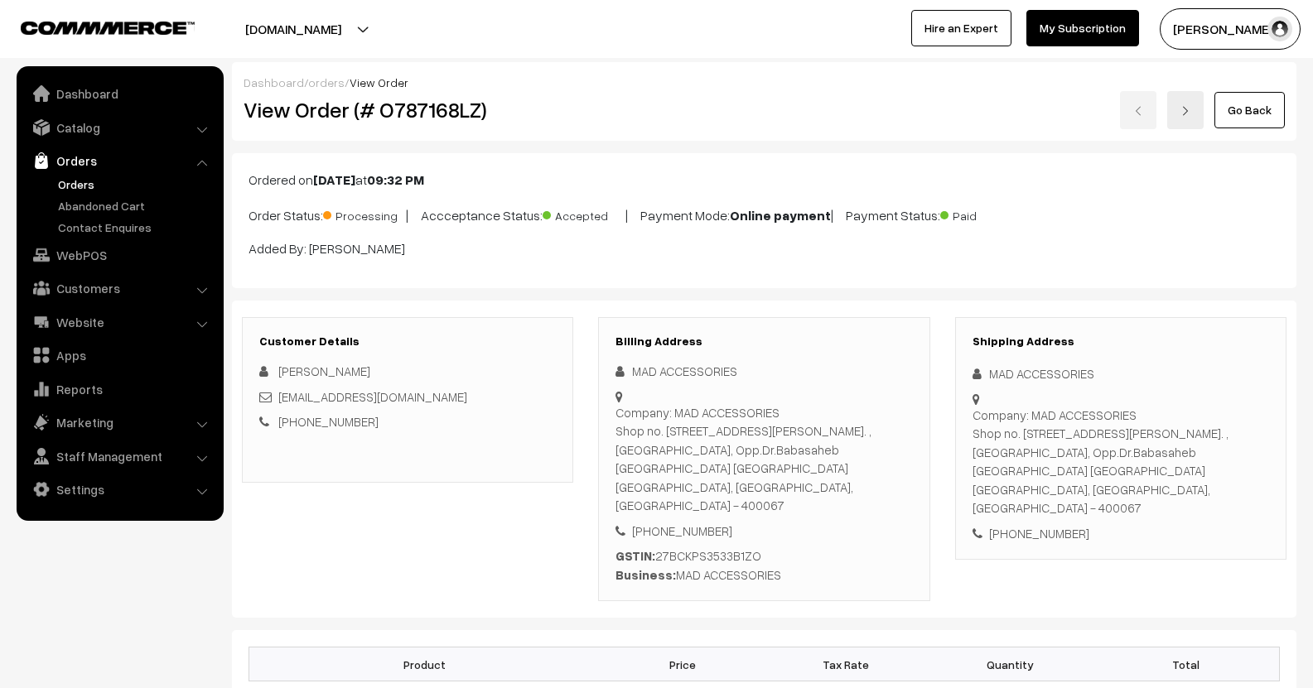
click at [414, 109] on h2 "View Order (# O787168LZ)" at bounding box center [409, 110] width 331 height 26
copy h2 "O787168LZ"
